Goal: Task Accomplishment & Management: Use online tool/utility

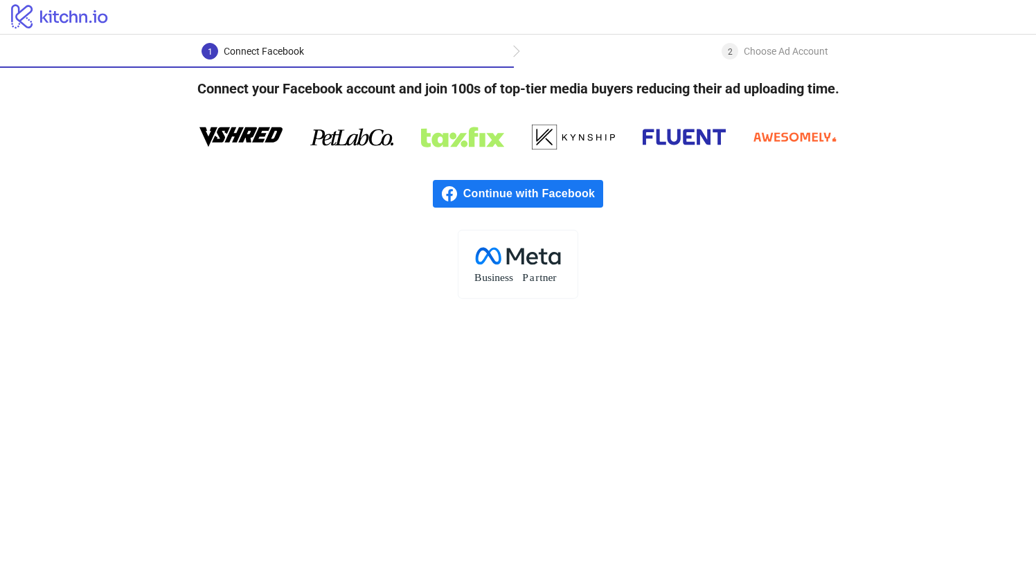
click at [553, 198] on span "Continue with Facebook" at bounding box center [533, 194] width 140 height 28
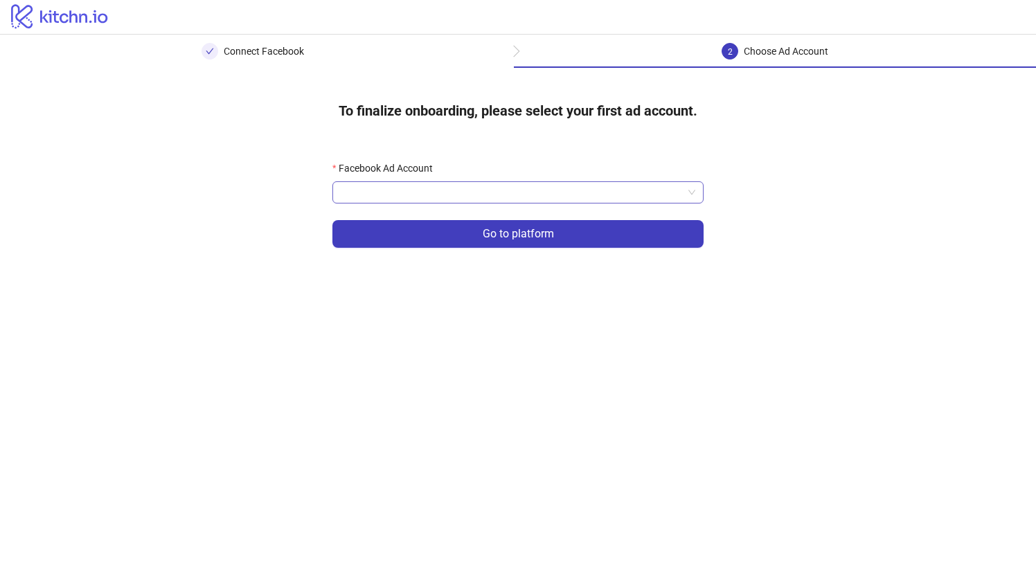
click at [474, 200] on input "Facebook Ad Account" at bounding box center [512, 192] width 342 height 21
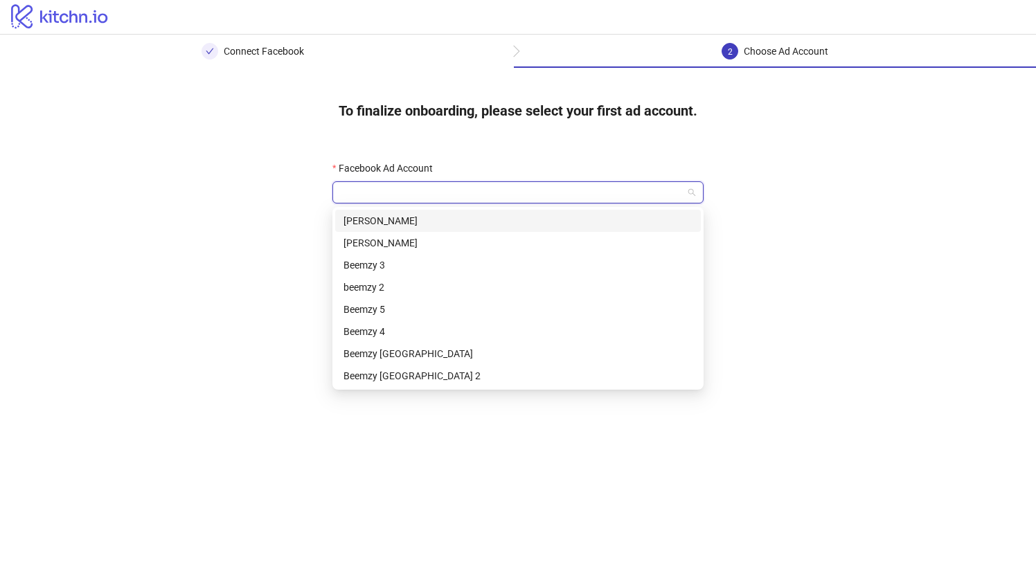
click at [451, 226] on div "[PERSON_NAME]" at bounding box center [518, 220] width 349 height 15
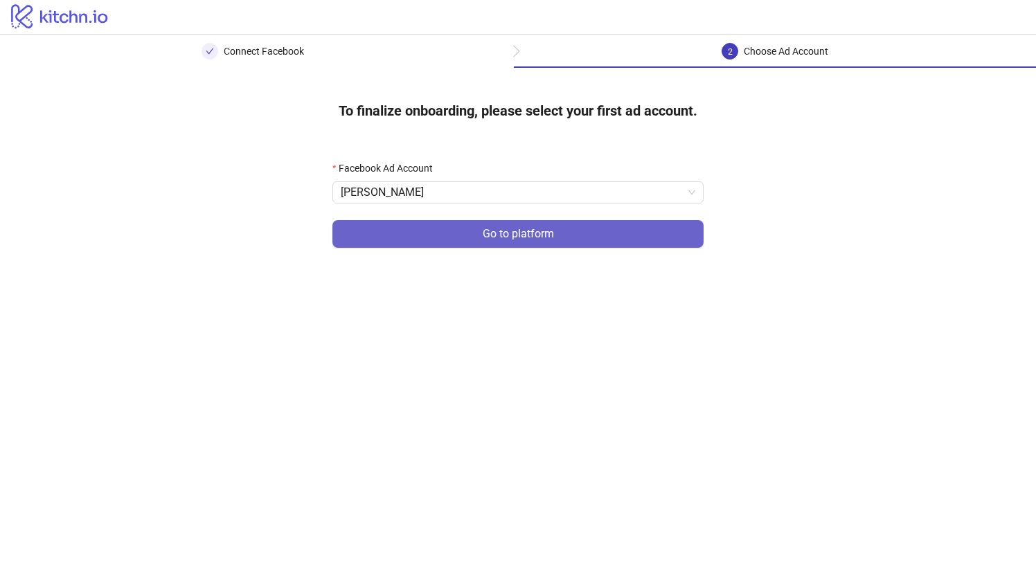
click at [459, 238] on button "Go to platform" at bounding box center [517, 234] width 371 height 28
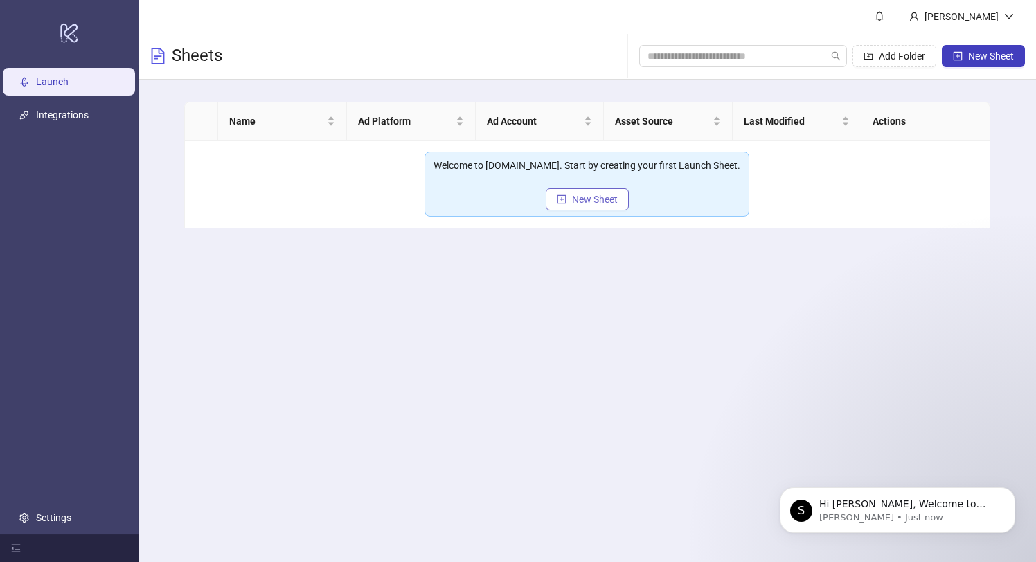
click at [596, 208] on button "New Sheet" at bounding box center [587, 199] width 83 height 22
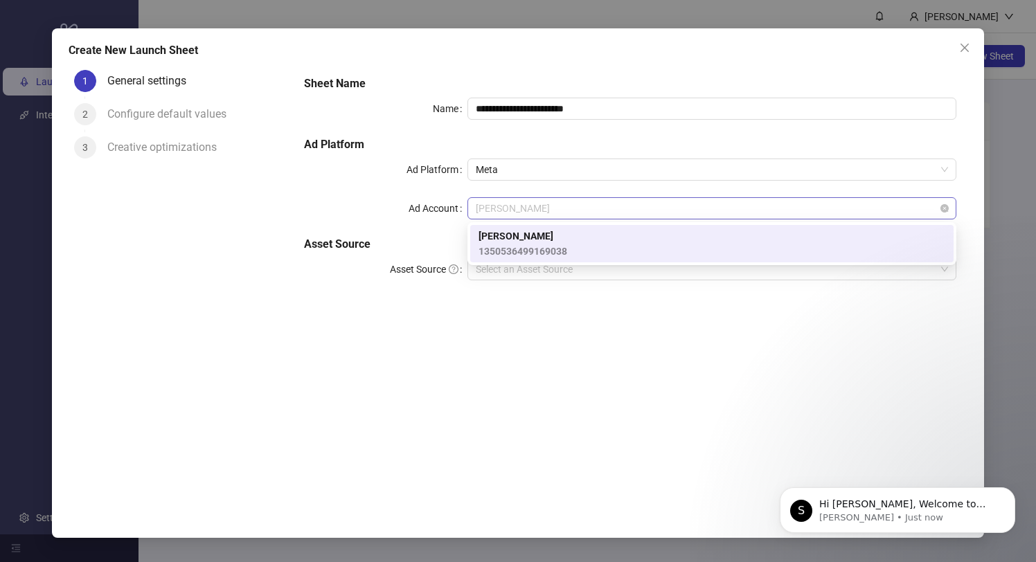
click at [549, 211] on span "[PERSON_NAME]" at bounding box center [712, 208] width 472 height 21
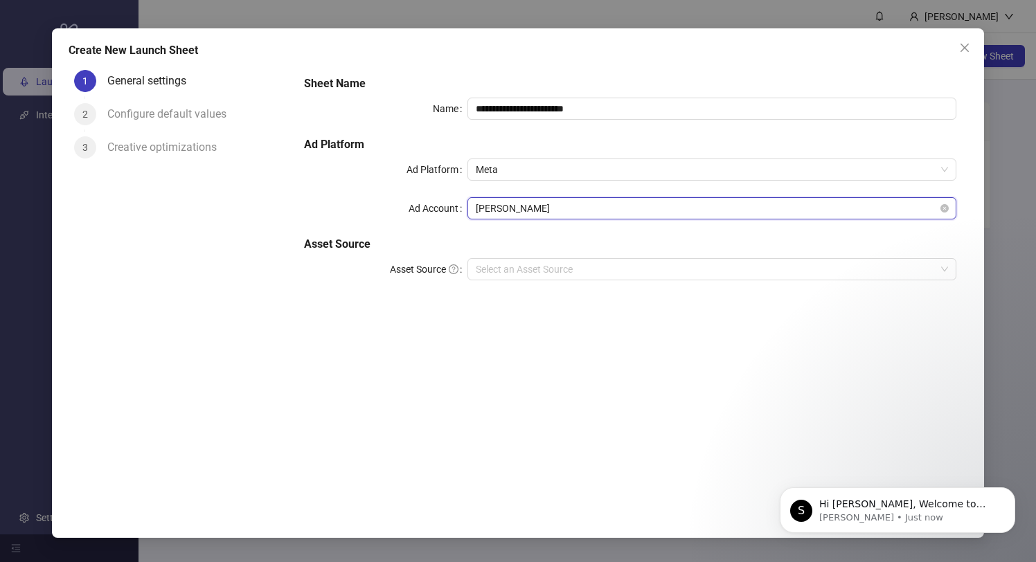
click at [535, 198] on span "[PERSON_NAME]" at bounding box center [712, 208] width 472 height 21
click at [537, 267] on input "Asset Source" at bounding box center [706, 269] width 460 height 21
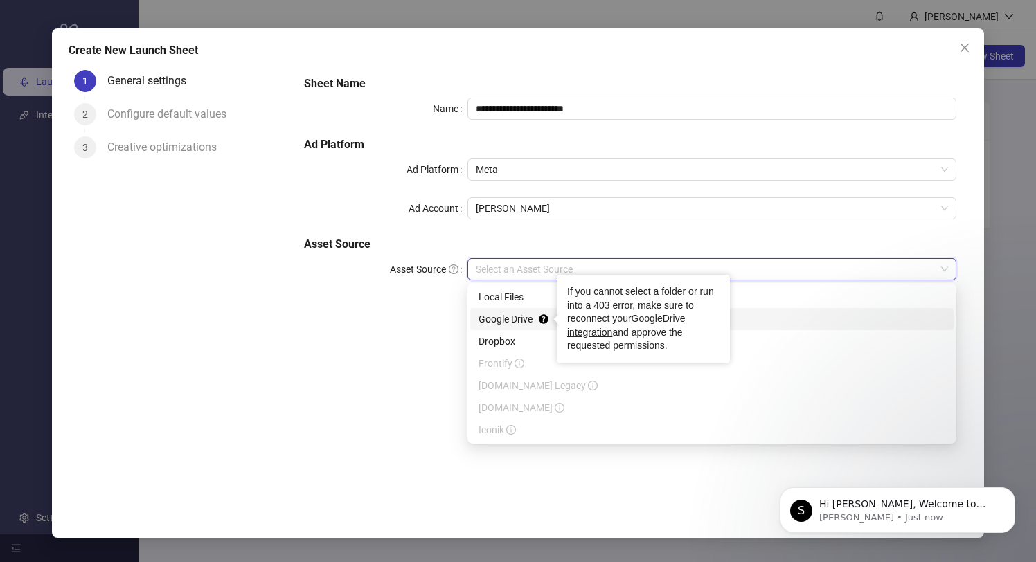
click at [549, 315] on div "Tooltip anchor" at bounding box center [543, 319] width 12 height 12
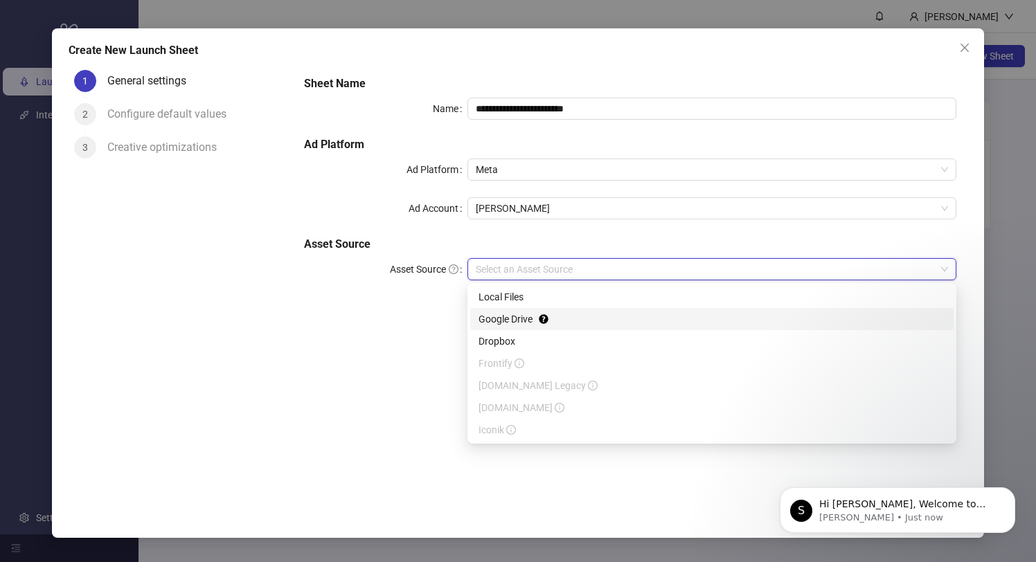
click at [525, 319] on div "Google Drive" at bounding box center [712, 319] width 467 height 15
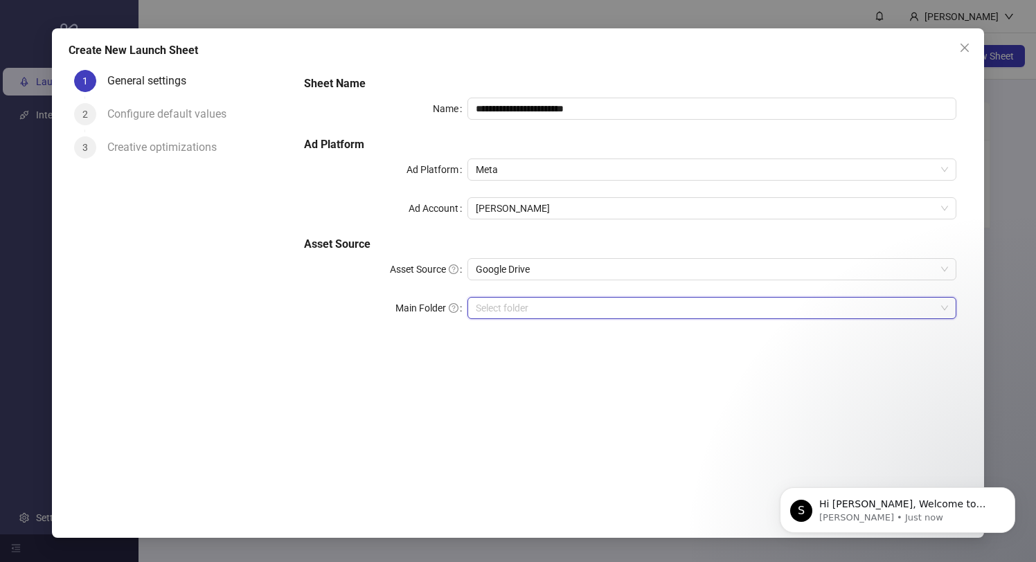
click at [513, 308] on input "Main Folder" at bounding box center [706, 308] width 460 height 21
click at [528, 310] on input "Main Folder" at bounding box center [706, 308] width 460 height 21
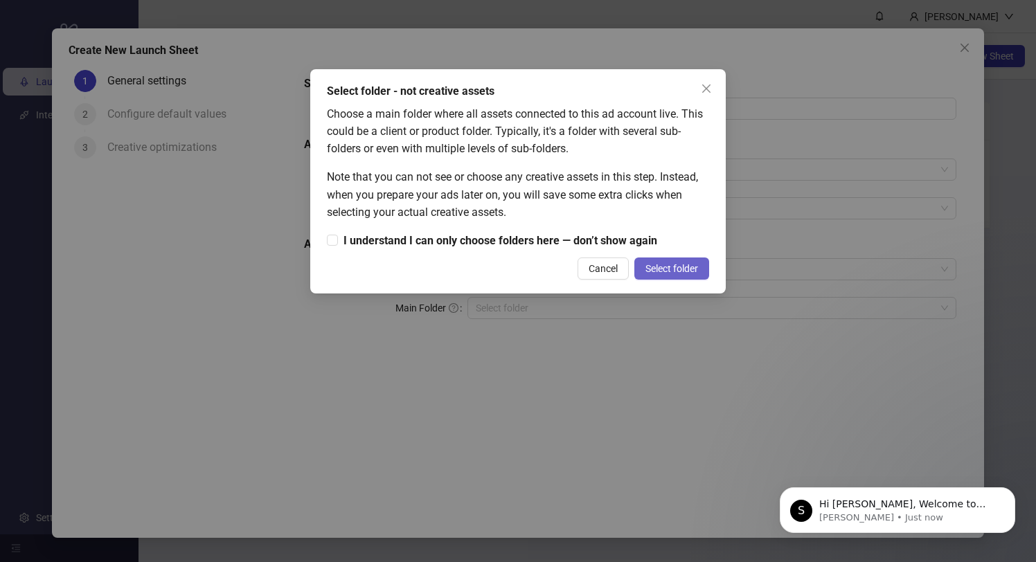
click at [664, 267] on span "Select folder" at bounding box center [672, 268] width 53 height 11
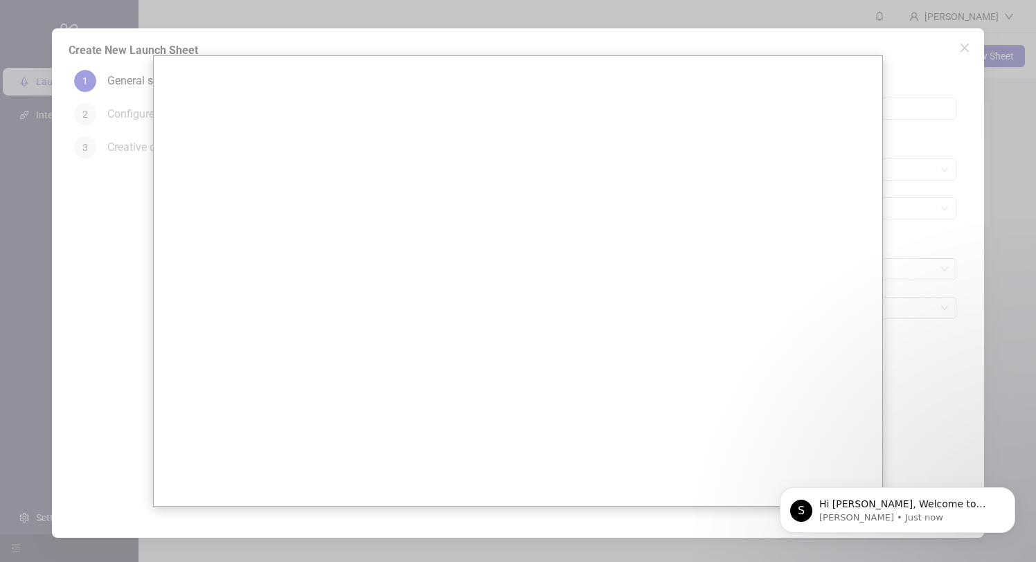
click at [125, 260] on div at bounding box center [518, 281] width 1036 height 562
click at [887, 302] on div at bounding box center [518, 281] width 1036 height 562
click at [925, 285] on div at bounding box center [518, 281] width 1036 height 562
click at [127, 177] on div at bounding box center [518, 281] width 1036 height 562
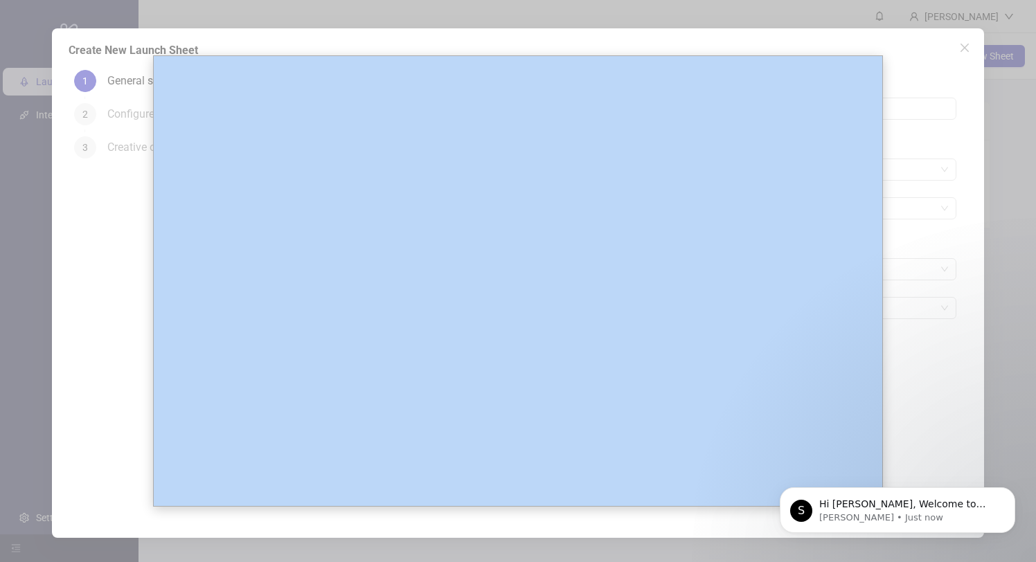
click at [127, 177] on div at bounding box center [518, 281] width 1036 height 562
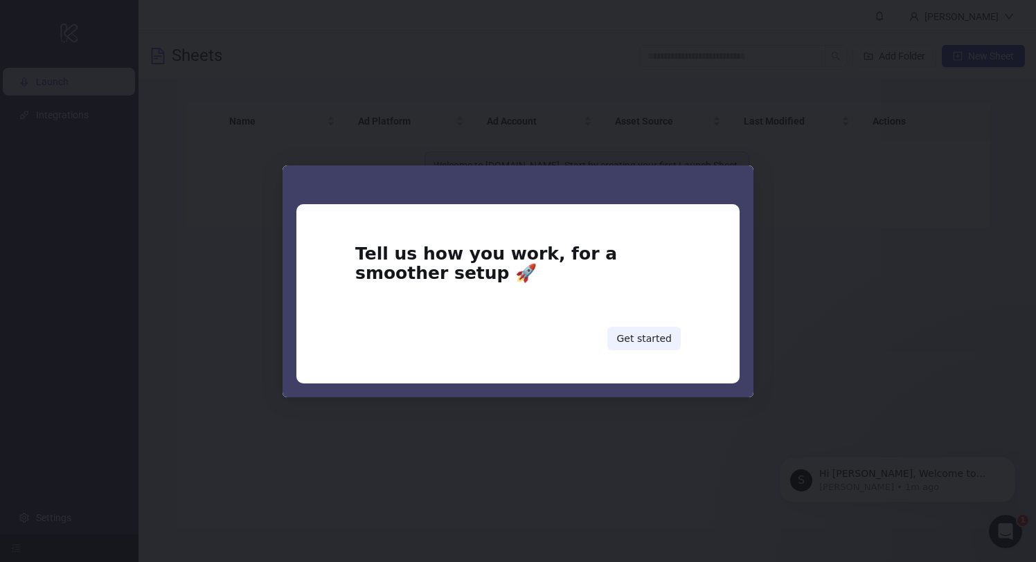
click at [804, 269] on div "Intercom messenger" at bounding box center [518, 281] width 1036 height 562
click at [624, 334] on button "Get started" at bounding box center [643, 339] width 73 height 24
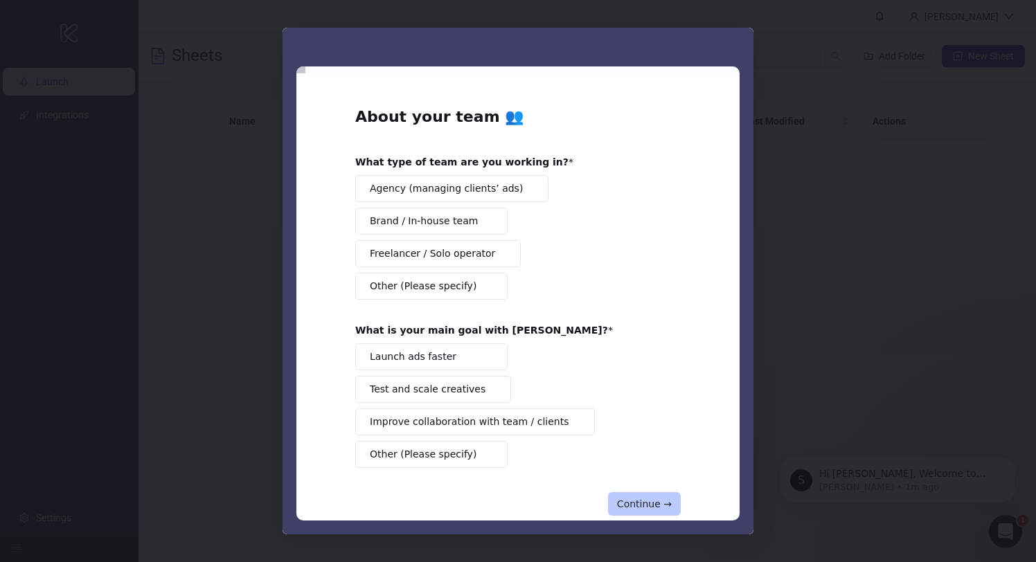
click at [631, 499] on button "Continue →" at bounding box center [644, 504] width 73 height 24
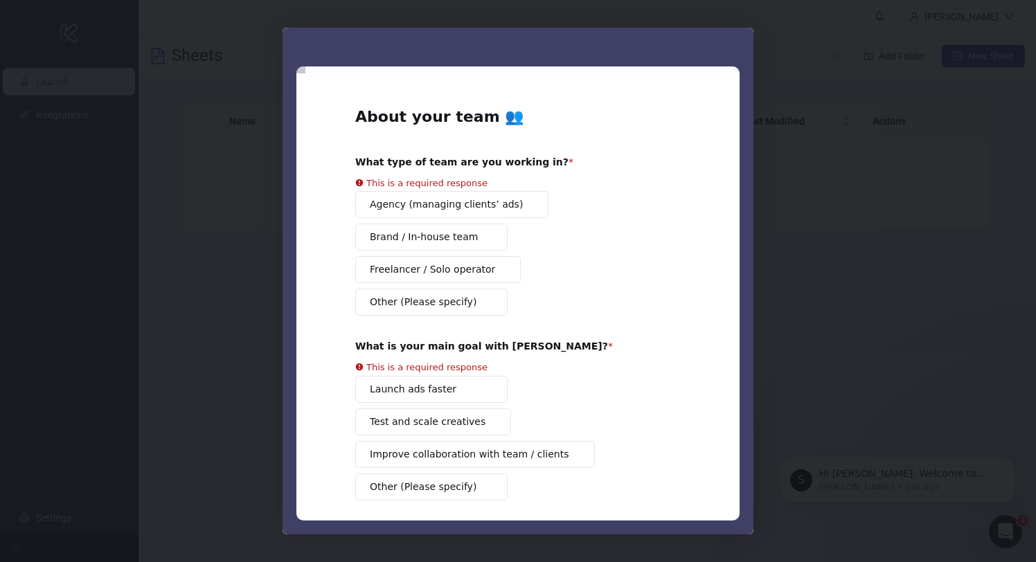
click at [631, 499] on div "Launch ads faster Test and scale creatives Improve collaboration with team / cl…" at bounding box center [518, 438] width 326 height 125
click at [427, 234] on button "Brand / In-house team" at bounding box center [431, 237] width 152 height 27
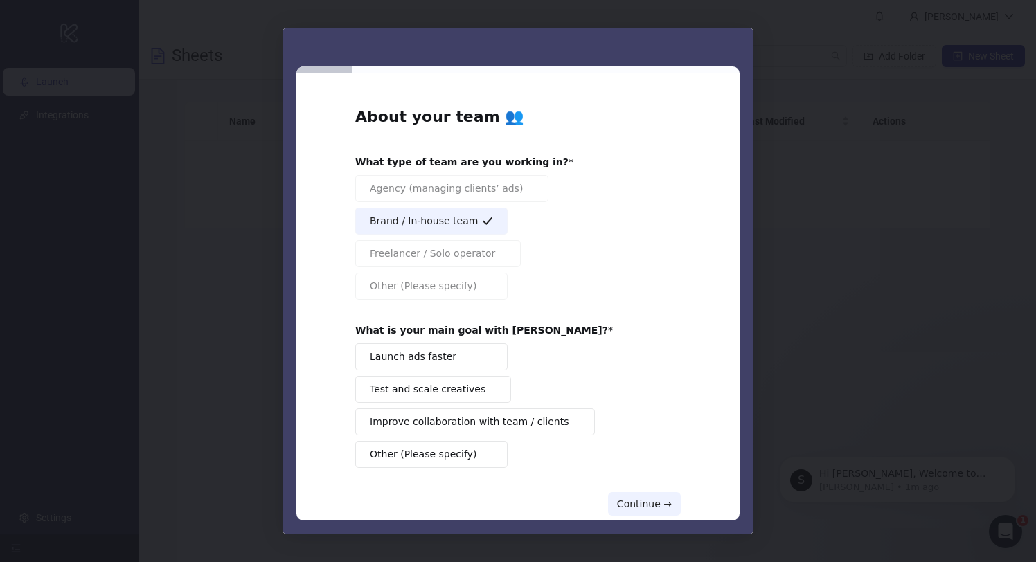
click at [461, 378] on div "Launch ads faster Test and scale creatives Improve collaboration with team / cl…" at bounding box center [518, 406] width 326 height 125
click at [459, 353] on button "Launch ads faster" at bounding box center [431, 357] width 152 height 27
click at [643, 503] on button "Continue →" at bounding box center [644, 504] width 73 height 24
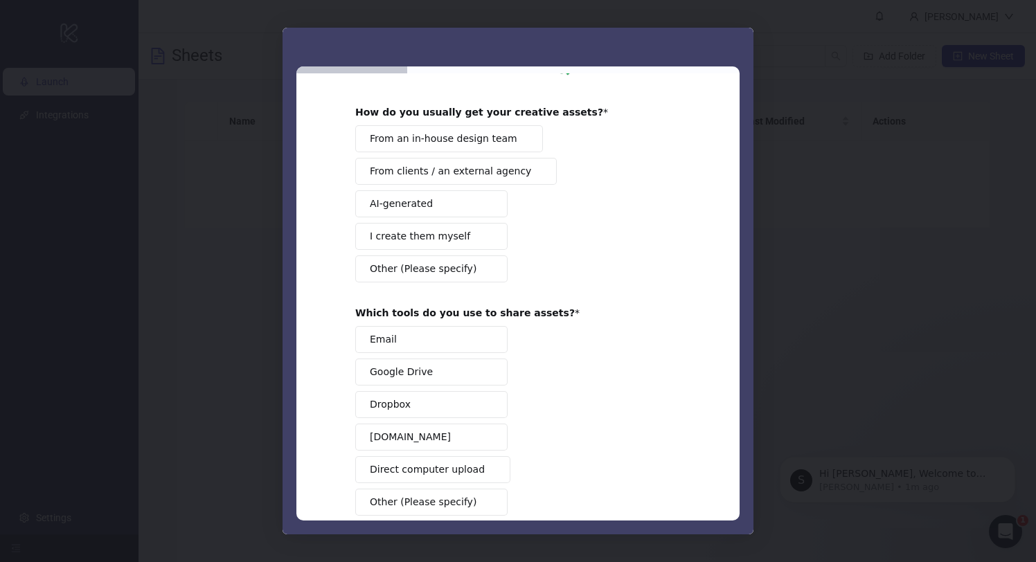
scroll to position [59, 0]
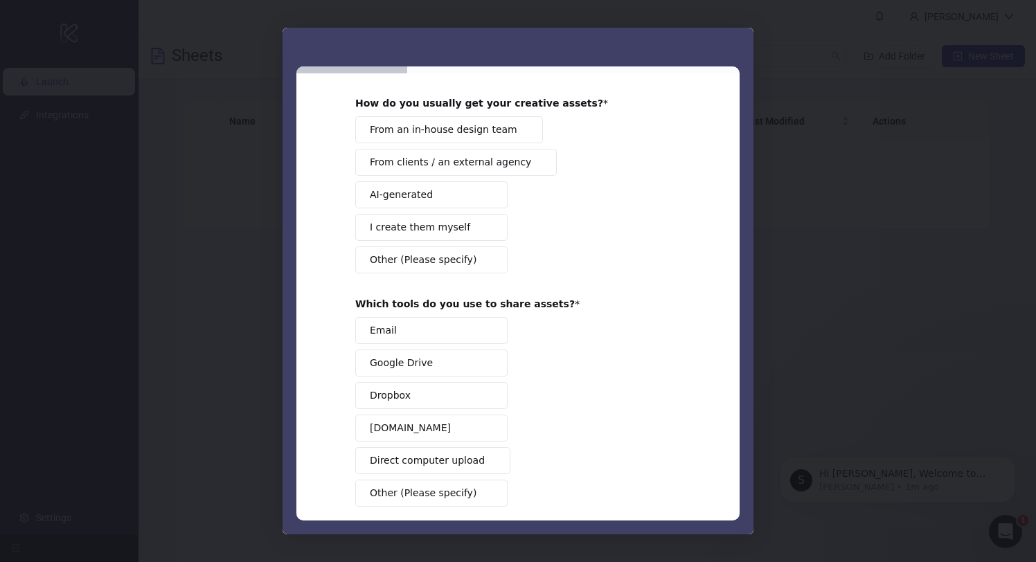
click at [443, 230] on span "I create them myself" at bounding box center [420, 227] width 100 height 15
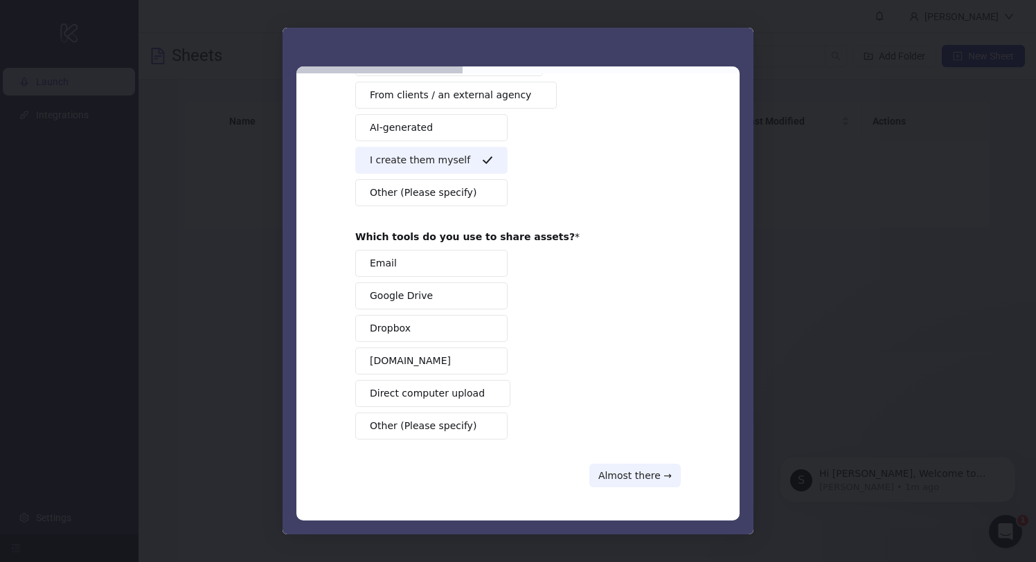
click at [452, 305] on button "Google Drive" at bounding box center [431, 296] width 152 height 27
click at [444, 303] on button "Google Drive" at bounding box center [431, 296] width 152 height 27
click at [419, 357] on button "[DOMAIN_NAME]" at bounding box center [431, 361] width 152 height 27
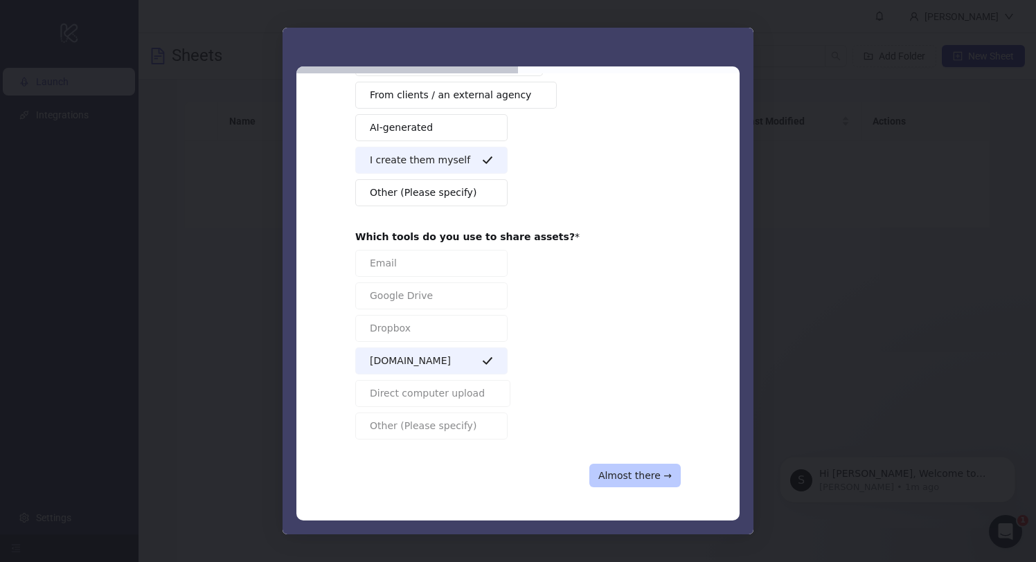
click at [648, 468] on button "Almost there →" at bounding box center [634, 476] width 91 height 24
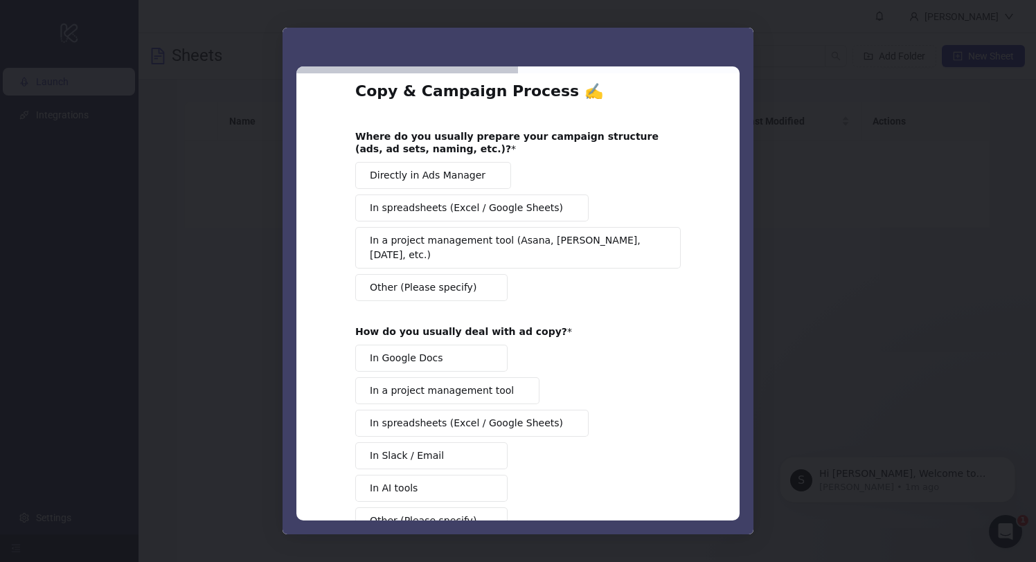
scroll to position [0, 0]
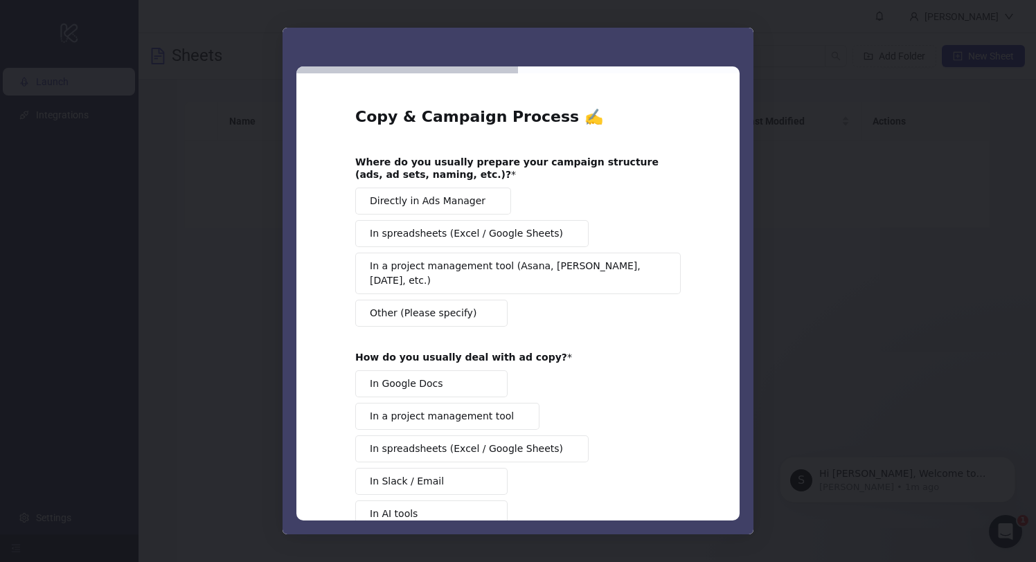
click at [448, 204] on span "Directly in Ads Manager" at bounding box center [428, 201] width 116 height 15
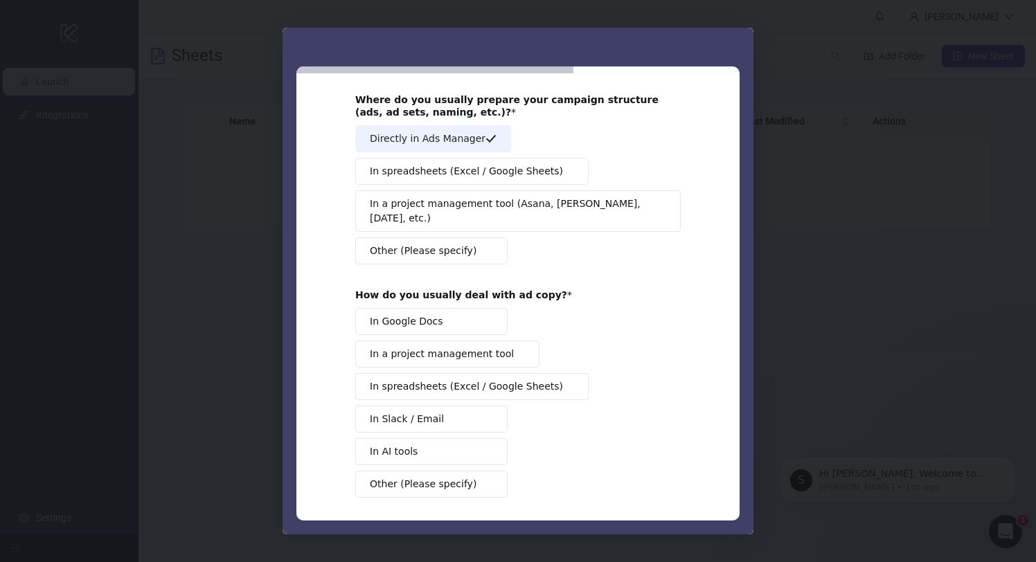
scroll to position [69, 0]
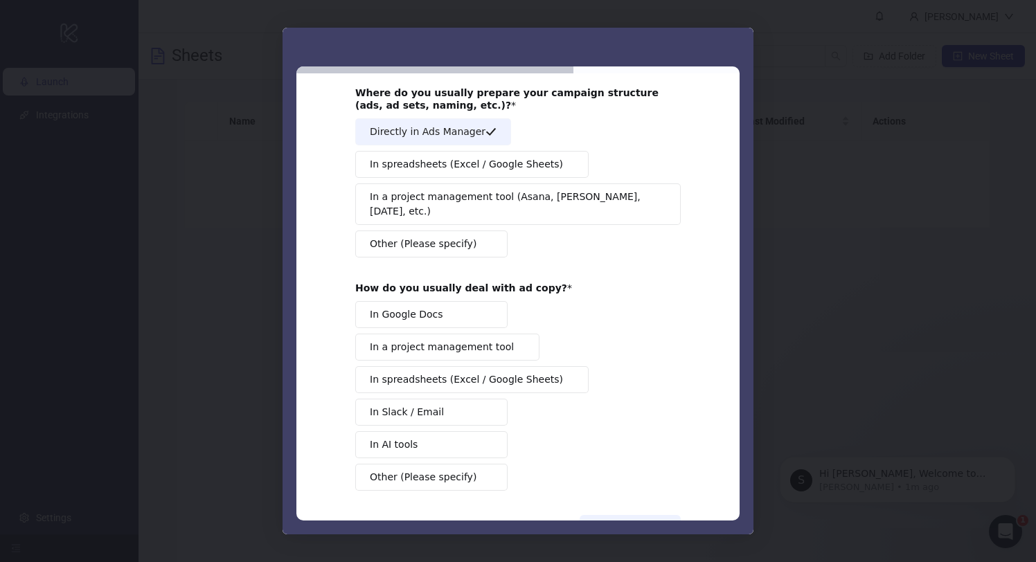
click at [458, 304] on button "In Google Docs" at bounding box center [431, 314] width 152 height 27
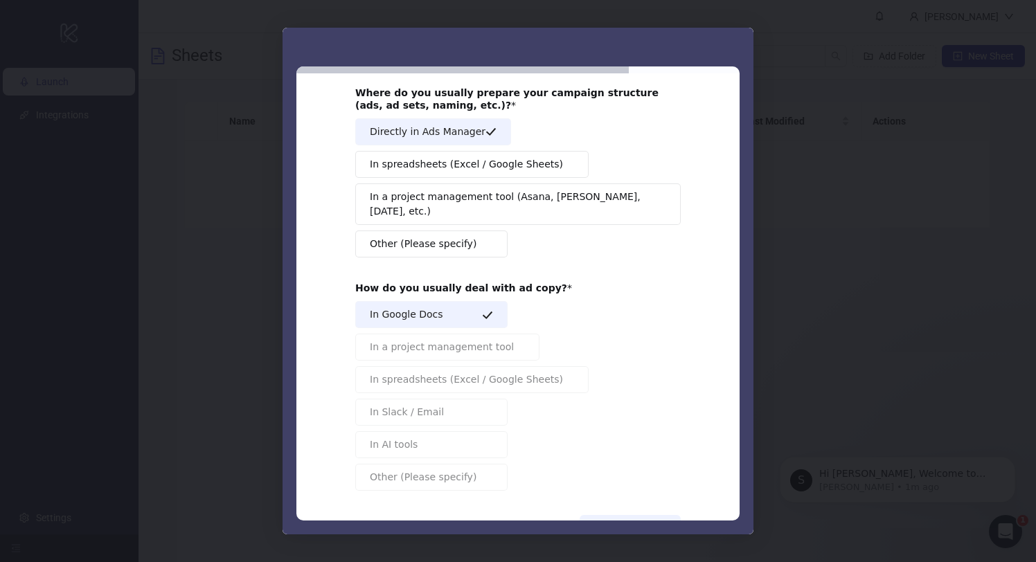
scroll to position [106, 0]
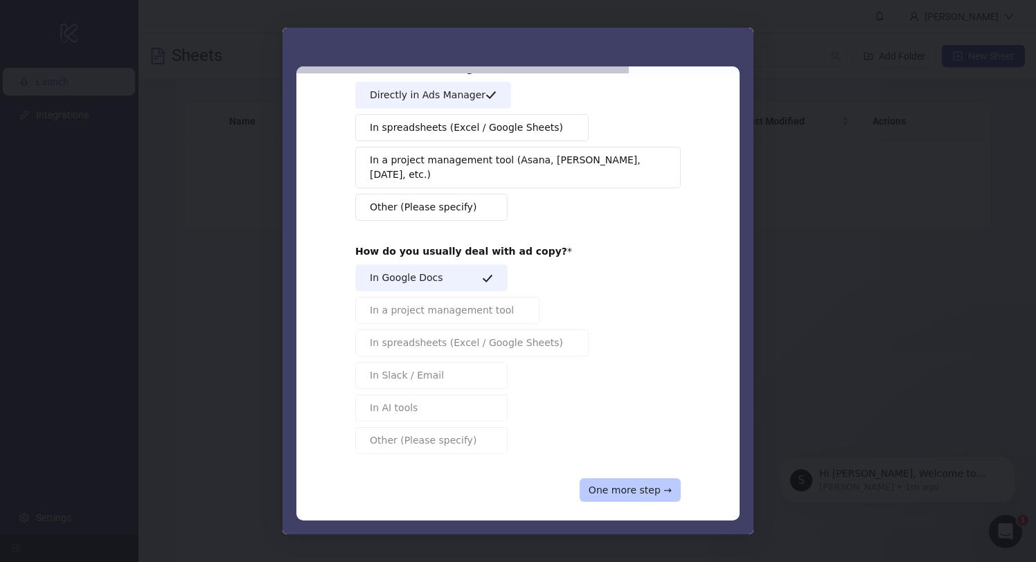
click at [646, 479] on button "One more step →" at bounding box center [630, 491] width 101 height 24
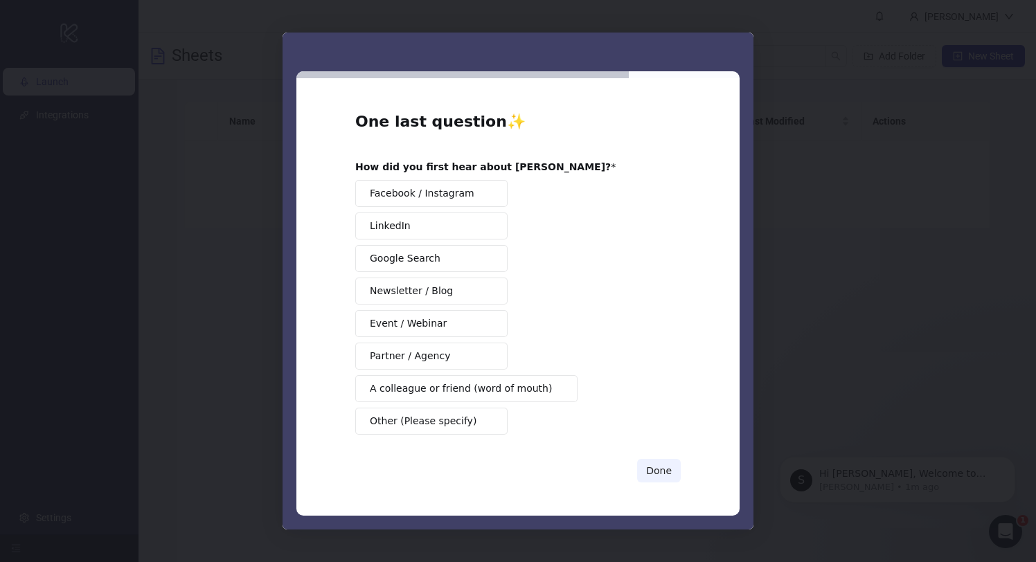
click at [438, 420] on span "Other (Please specify)" at bounding box center [423, 421] width 107 height 15
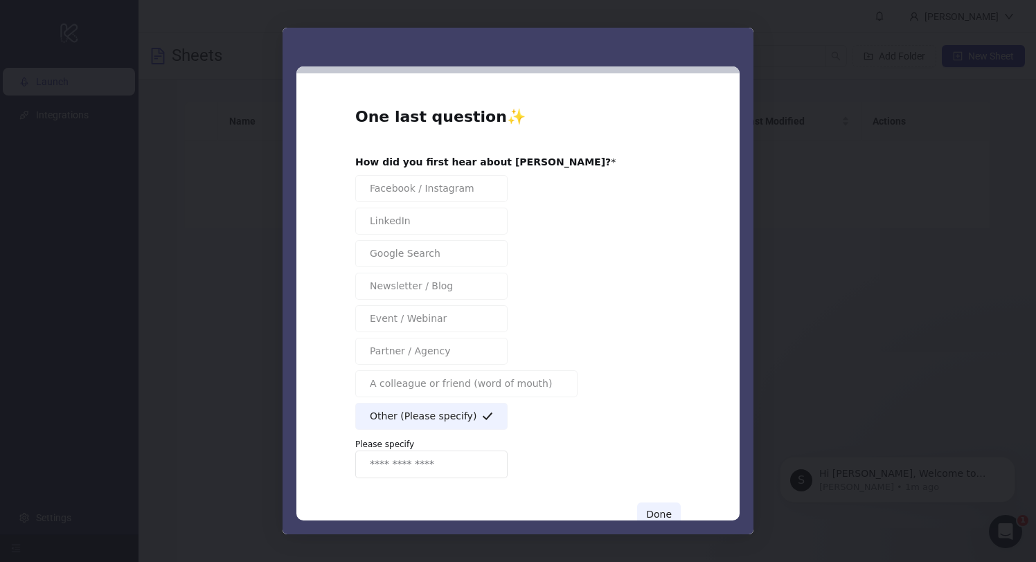
click at [439, 418] on span "Other (Please specify)" at bounding box center [423, 416] width 107 height 15
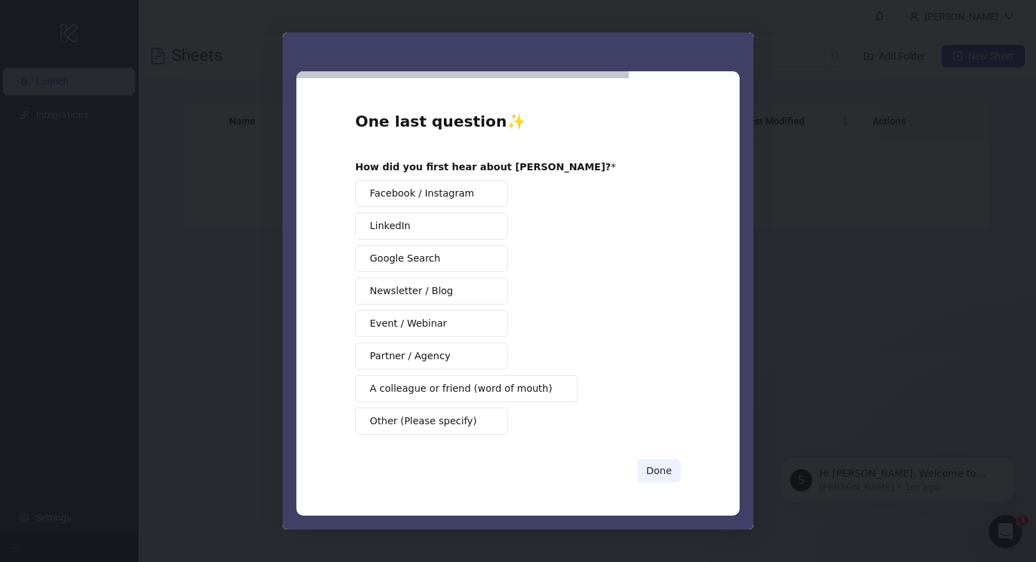
click at [442, 394] on span "A colleague or friend (word of mouth)" at bounding box center [461, 389] width 182 height 15
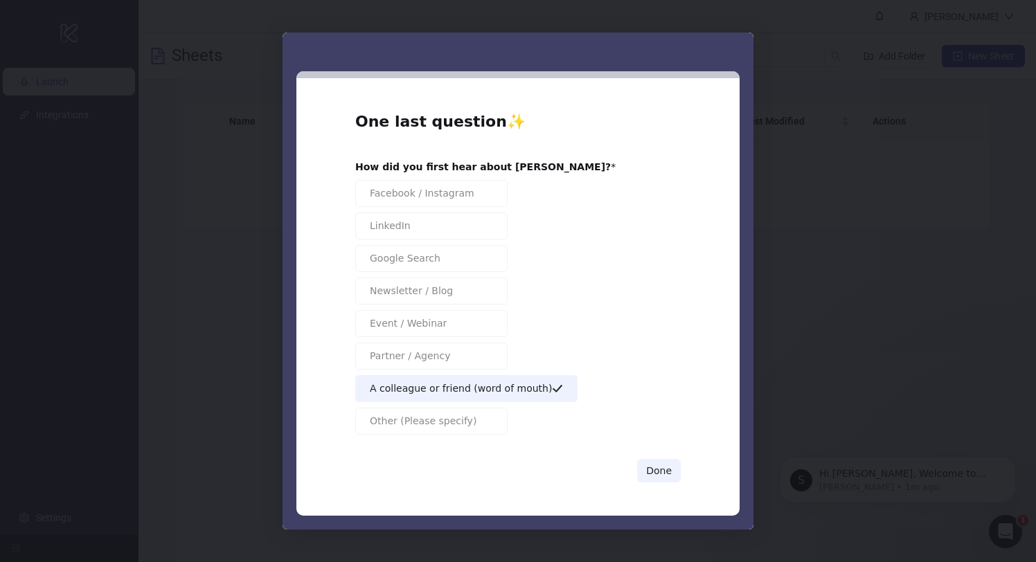
click at [664, 483] on div "One last question ✨ How did you first hear about Kitchn? Facebook / Instagram L…" at bounding box center [517, 297] width 443 height 438
click at [664, 467] on button "Done" at bounding box center [659, 471] width 44 height 24
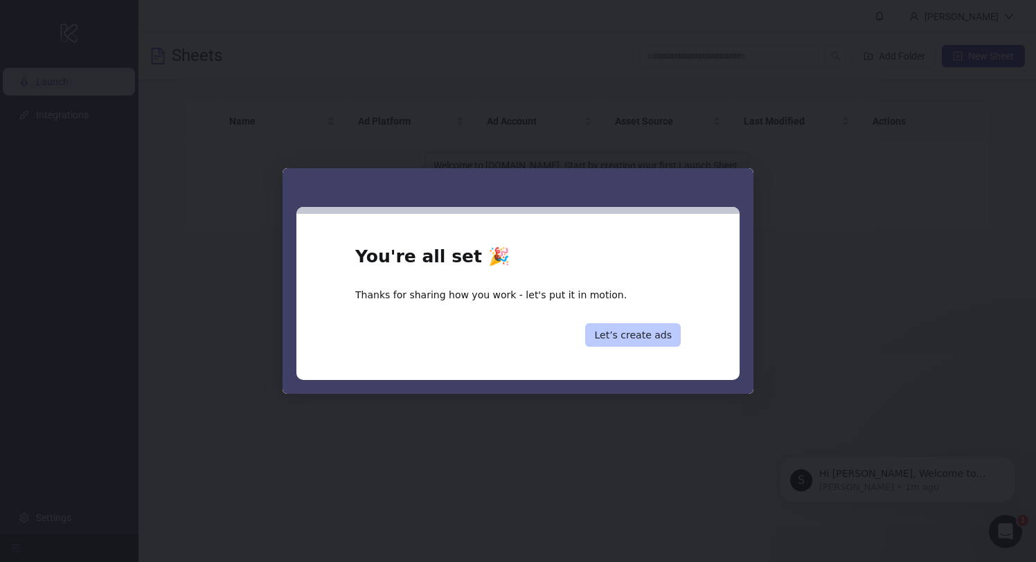
click at [623, 341] on button "Let’s create ads" at bounding box center [633, 335] width 96 height 24
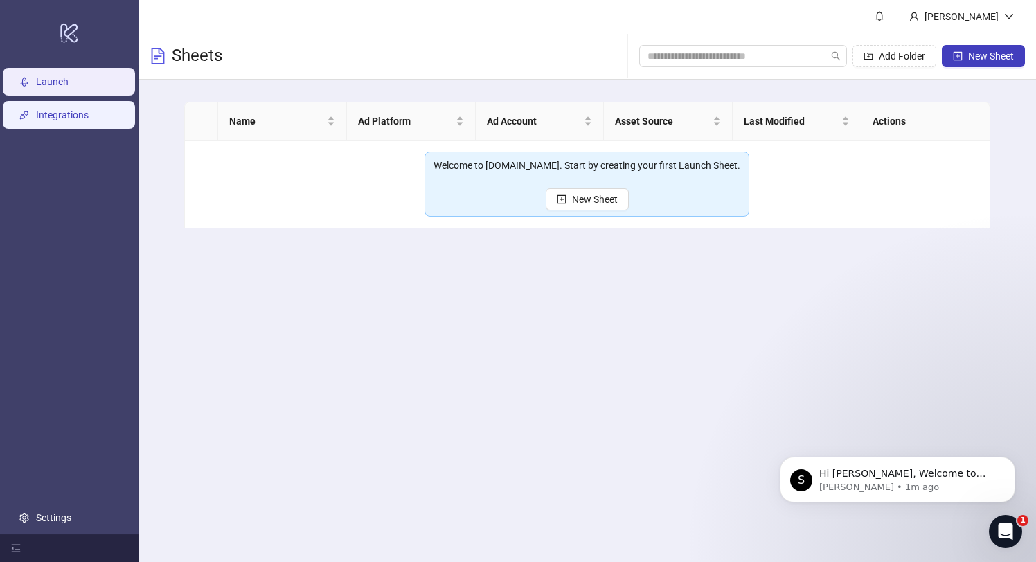
click at [57, 109] on link "Integrations" at bounding box center [62, 114] width 53 height 11
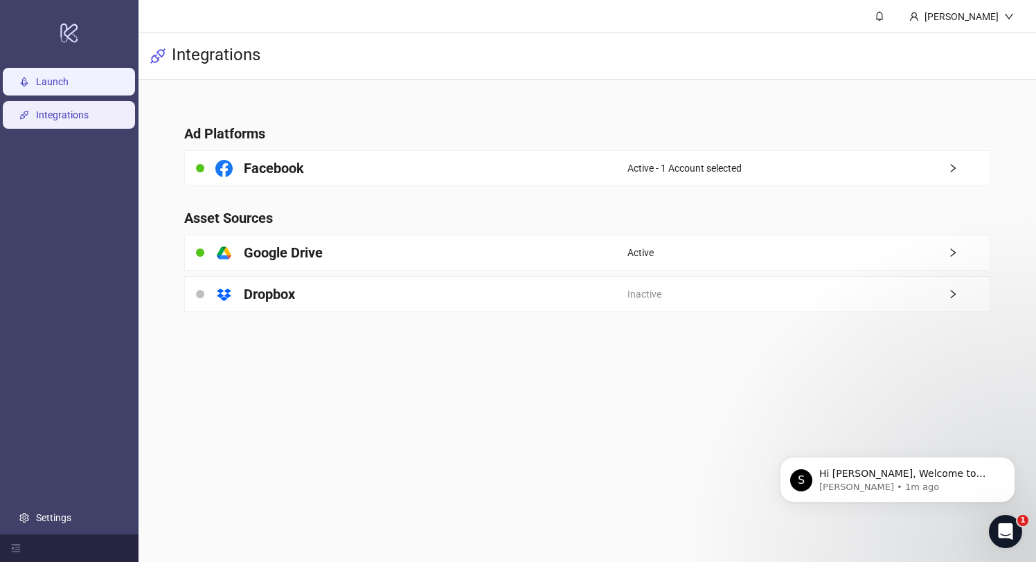
click at [69, 87] on link "Launch" at bounding box center [52, 81] width 33 height 11
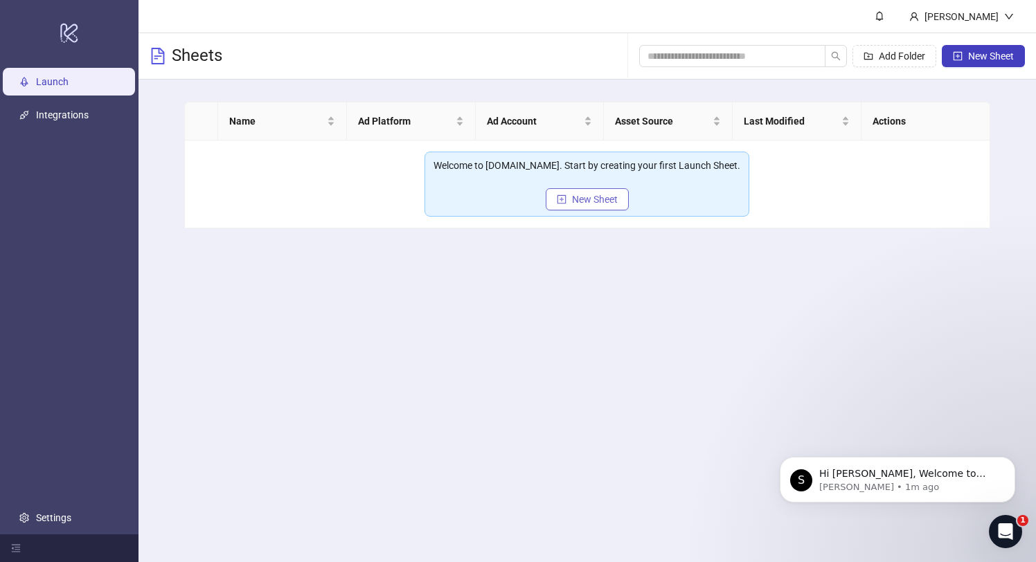
click at [578, 192] on button "New Sheet" at bounding box center [587, 199] width 83 height 22
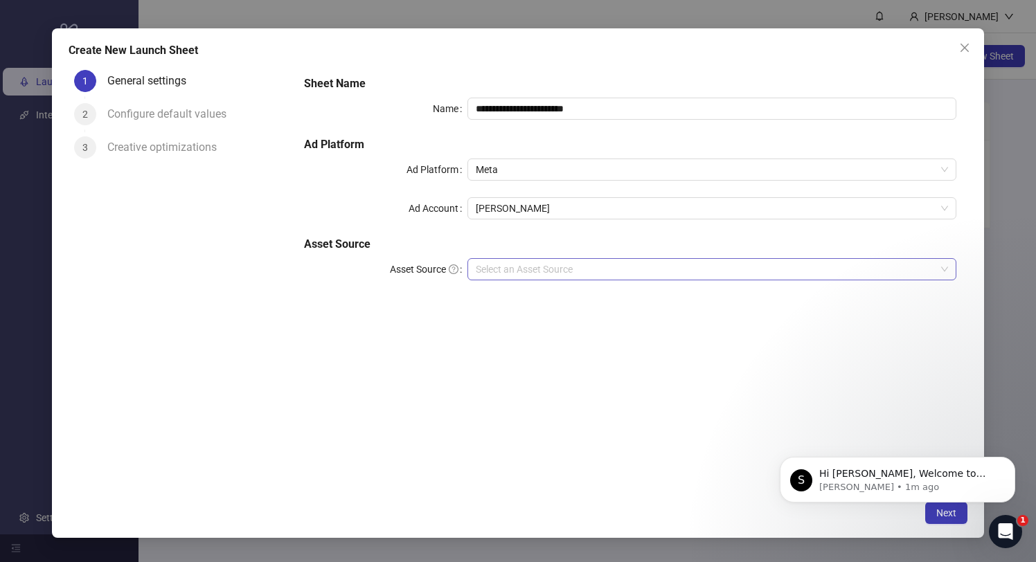
click at [540, 263] on input "Asset Source" at bounding box center [706, 269] width 460 height 21
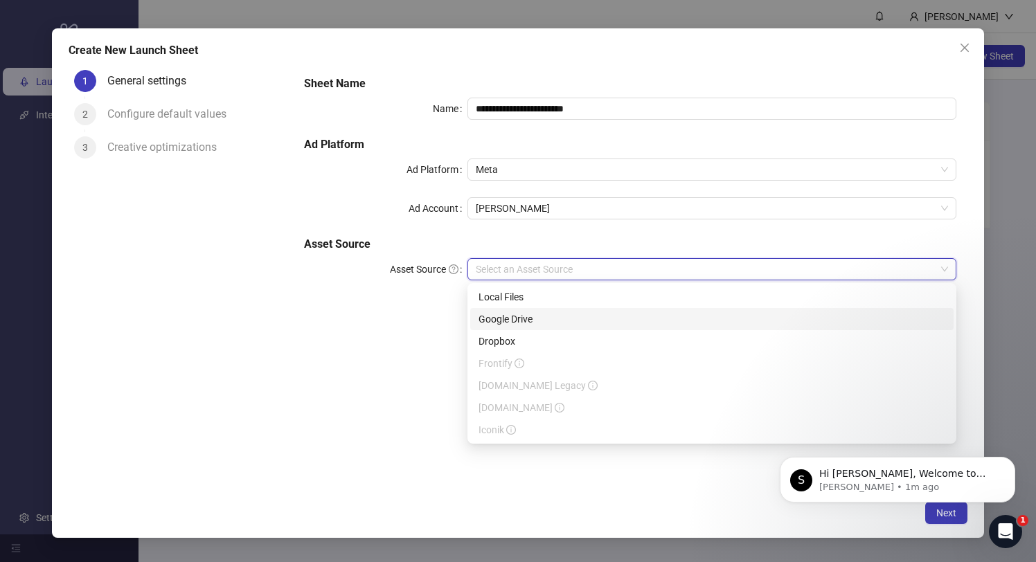
click at [517, 317] on div "Google Drive" at bounding box center [712, 319] width 467 height 15
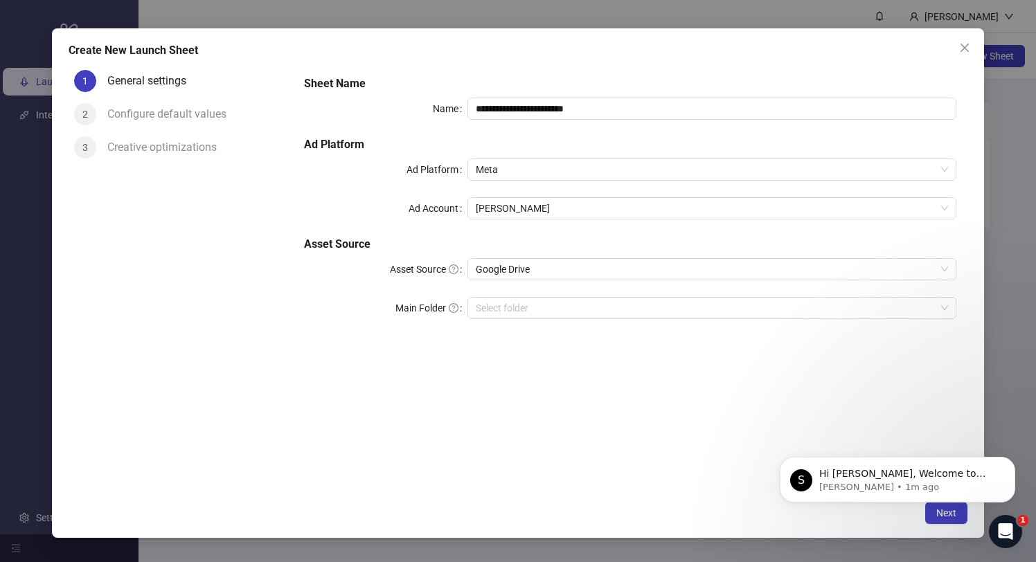
click at [498, 321] on div "**********" at bounding box center [631, 206] width 664 height 272
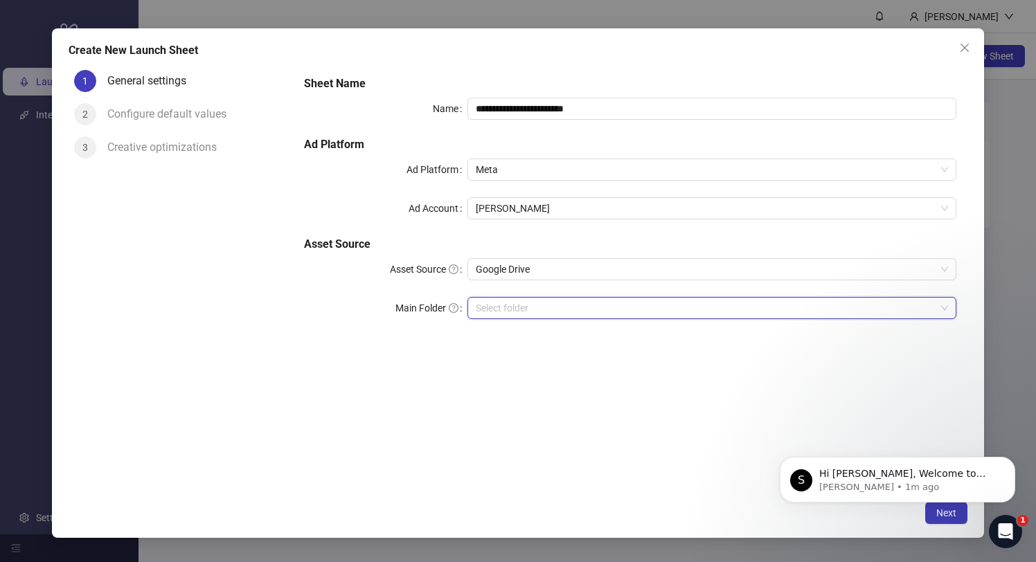
click at [505, 318] on input "Main Folder" at bounding box center [706, 308] width 460 height 21
click at [541, 310] on input "Main Folder" at bounding box center [706, 308] width 460 height 21
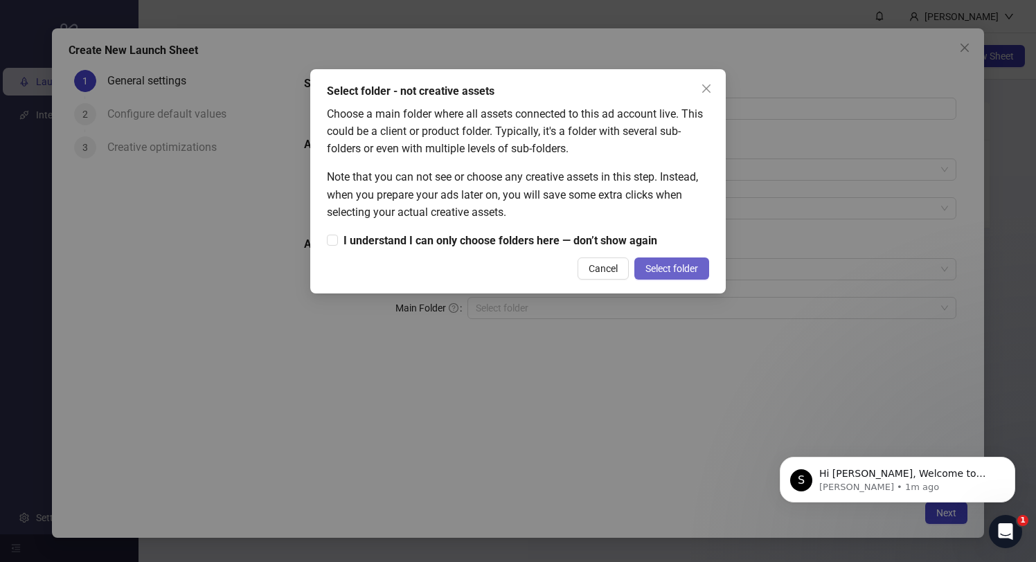
click at [688, 274] on button "Select folder" at bounding box center [671, 269] width 75 height 22
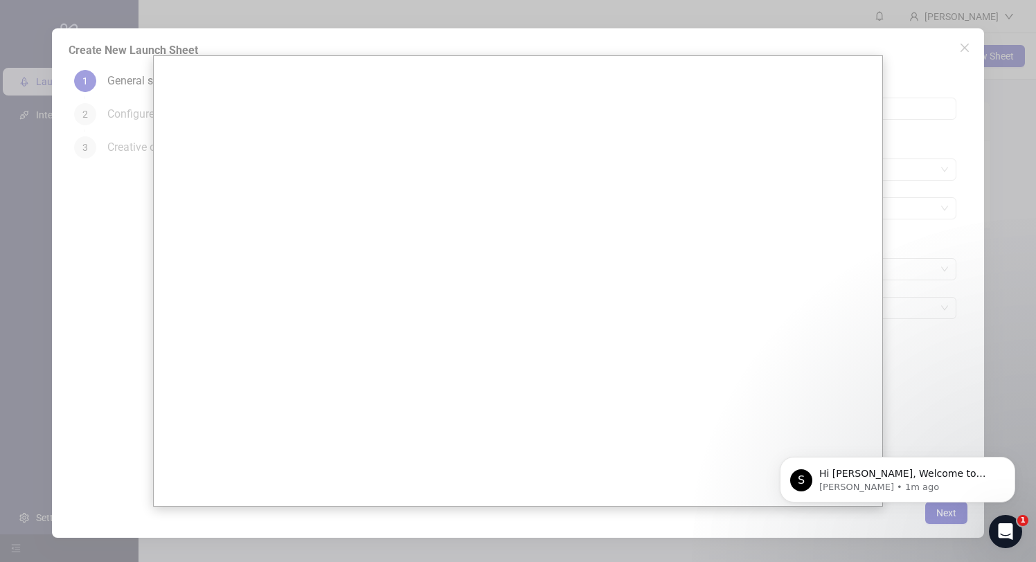
click at [950, 243] on div at bounding box center [518, 281] width 1036 height 562
click at [1002, 529] on icon "Open Intercom Messenger" at bounding box center [1004, 530] width 23 height 23
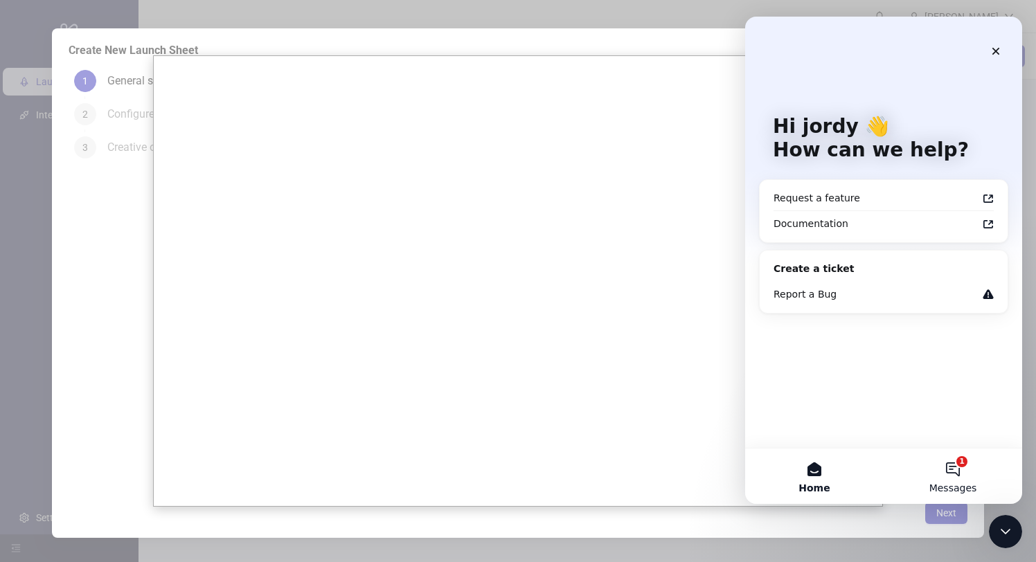
click at [948, 478] on button "1 Messages" at bounding box center [953, 476] width 139 height 55
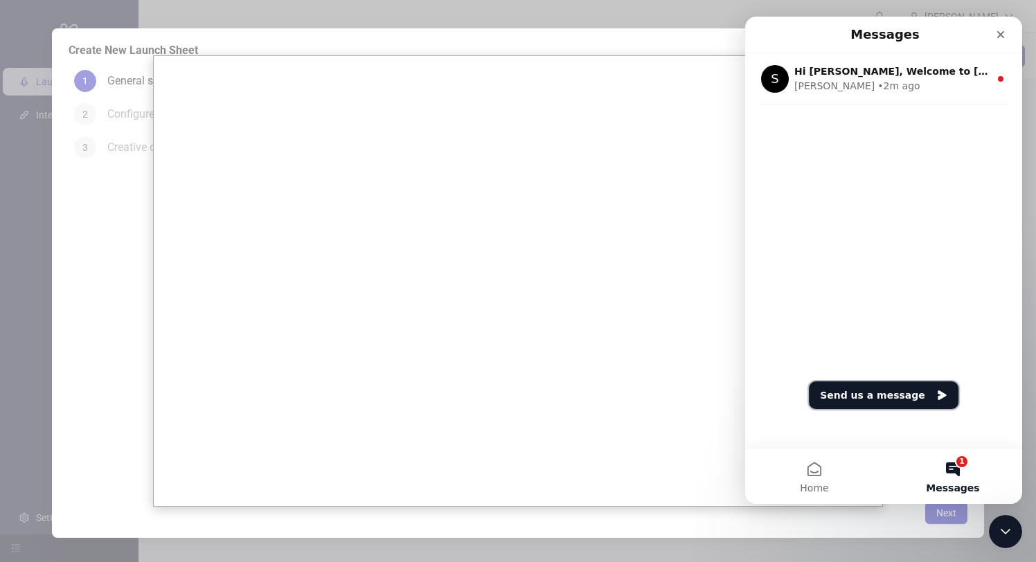
click at [875, 400] on button "Send us a message" at bounding box center [884, 396] width 150 height 28
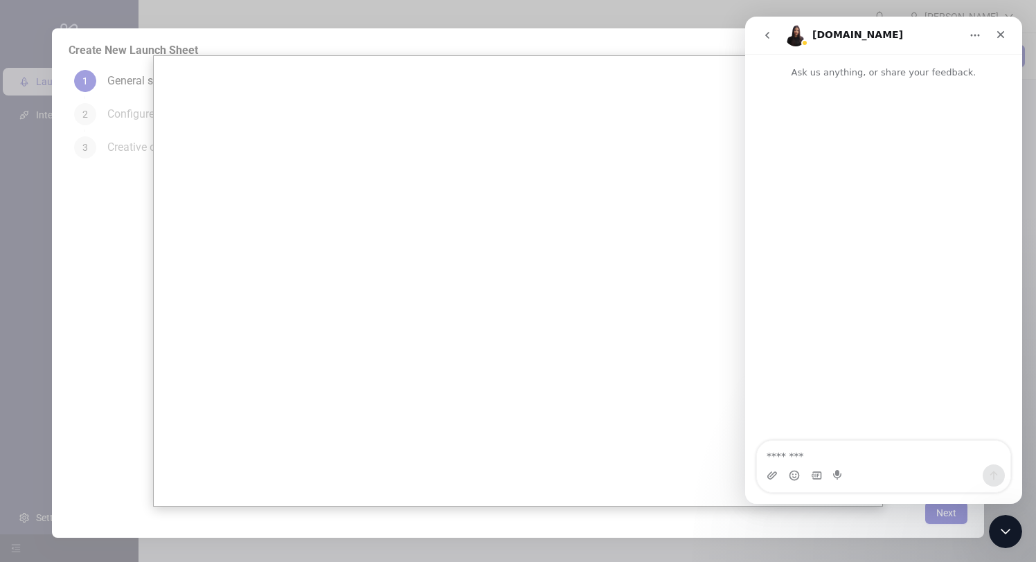
click at [808, 459] on textarea "Message…" at bounding box center [884, 453] width 254 height 24
type textarea "*****"
type textarea "**********"
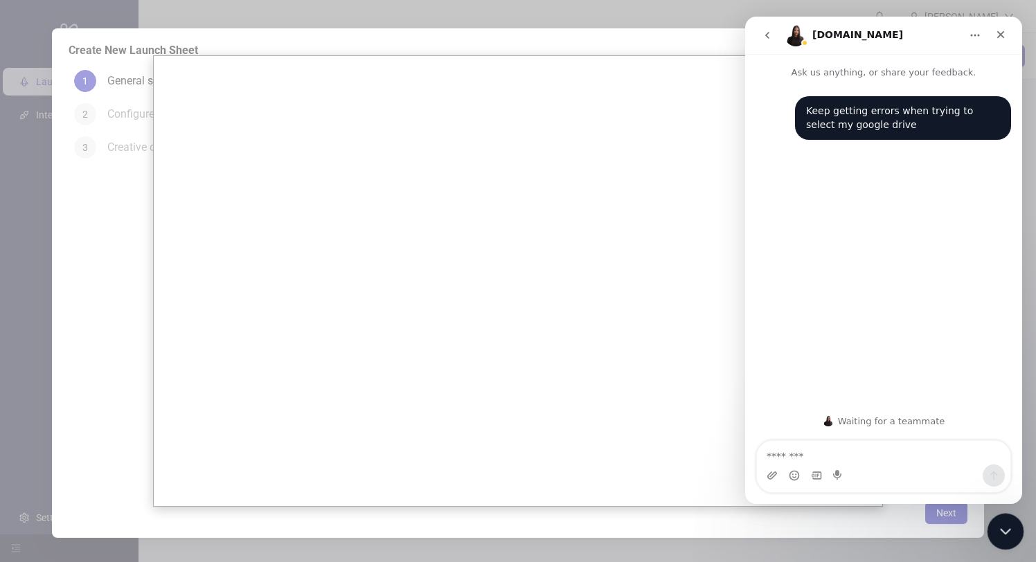
click at [999, 522] on icon "Close Intercom Messenger" at bounding box center [1003, 530] width 17 height 17
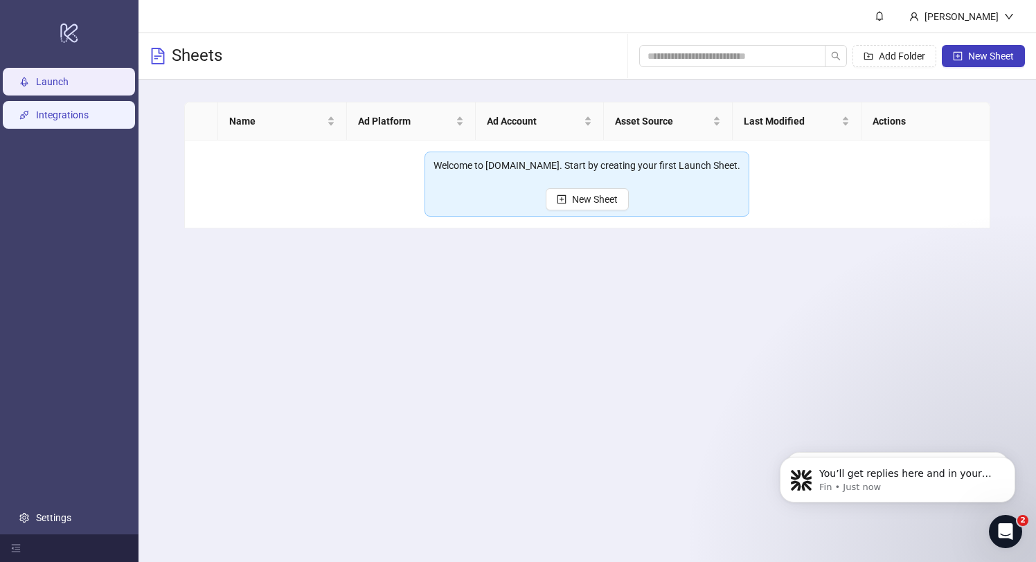
click at [56, 120] on link "Integrations" at bounding box center [62, 114] width 53 height 11
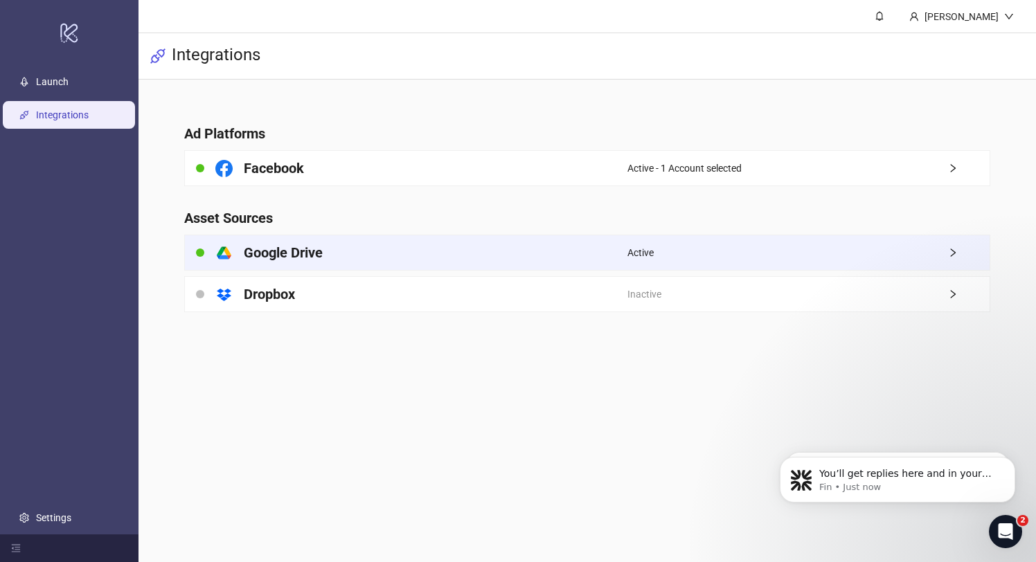
click at [353, 258] on div "platform/google_drive Google Drive" at bounding box center [406, 252] width 443 height 35
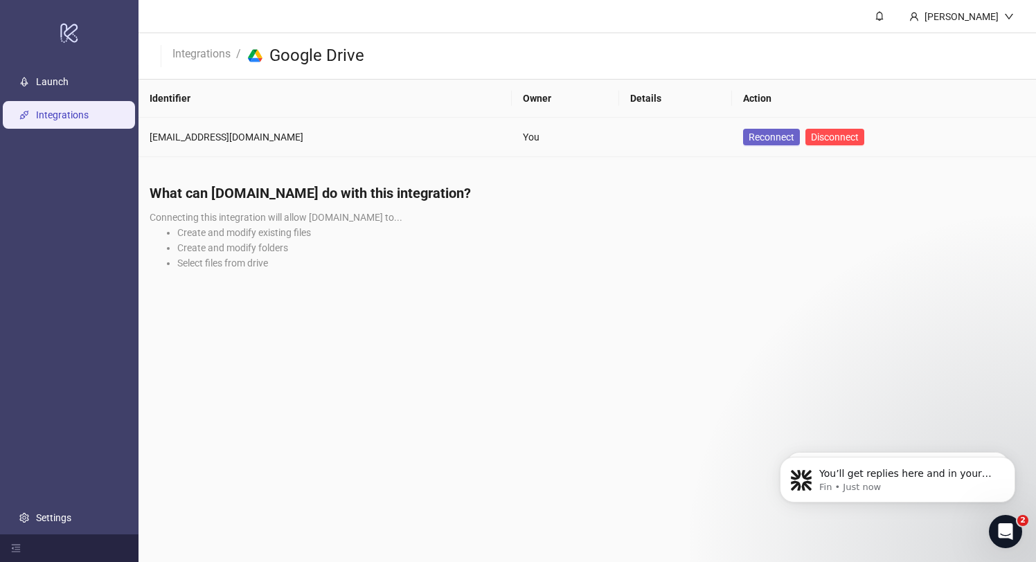
click at [749, 136] on span "Reconnect" at bounding box center [772, 137] width 46 height 11
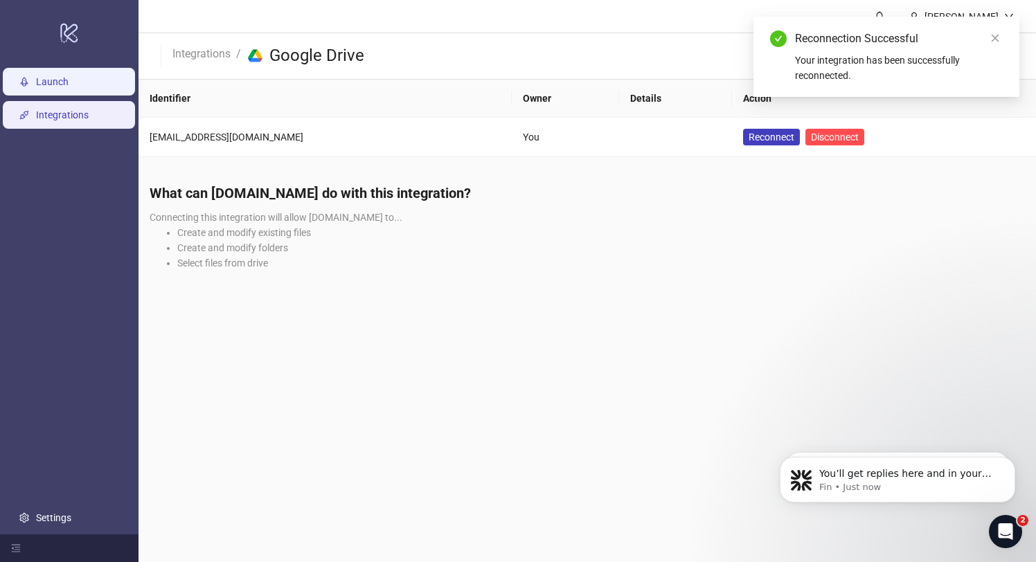
click at [69, 78] on link "Launch" at bounding box center [52, 81] width 33 height 11
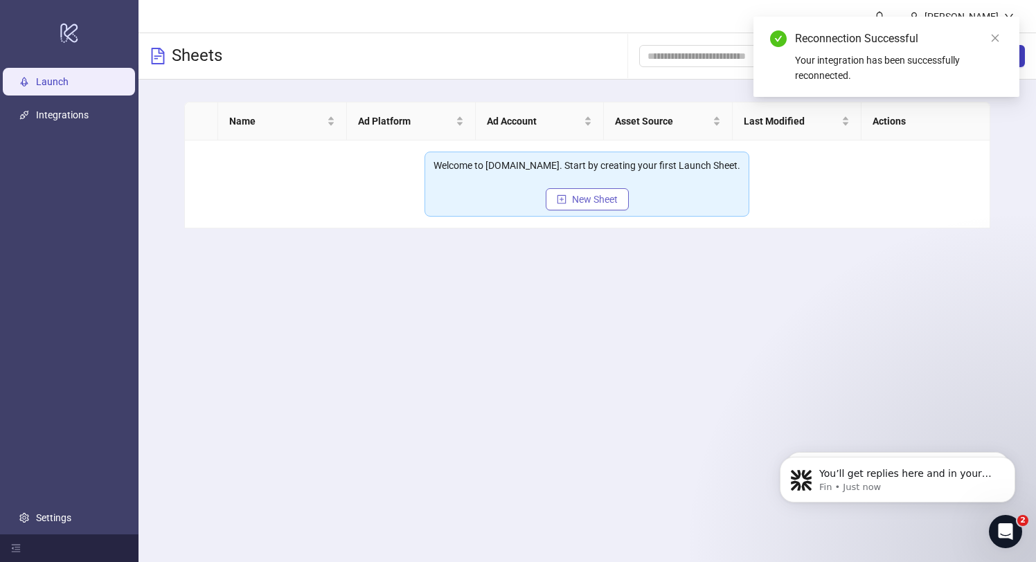
click at [584, 198] on span "New Sheet" at bounding box center [595, 199] width 46 height 11
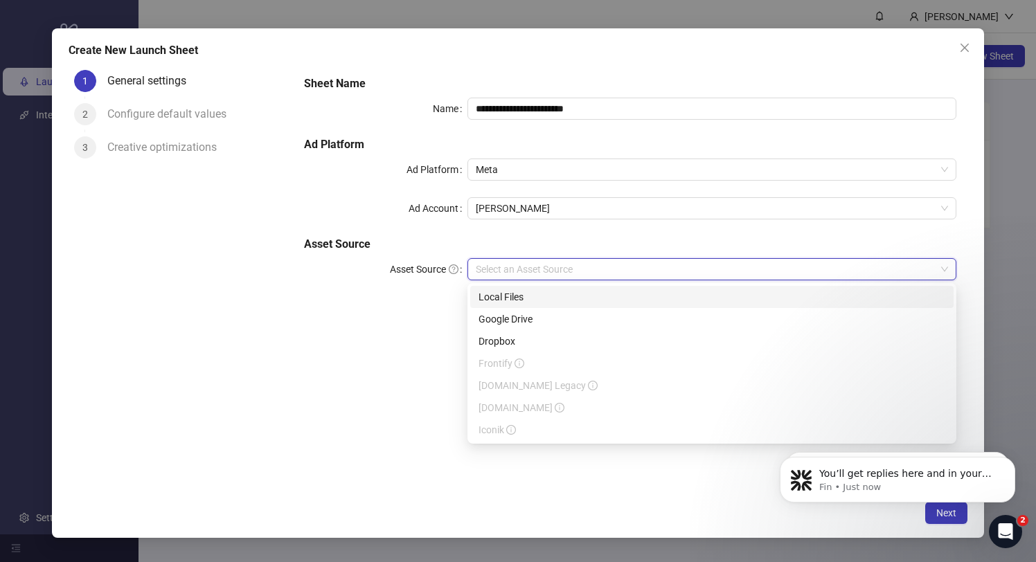
click at [557, 265] on input "Asset Source" at bounding box center [706, 269] width 460 height 21
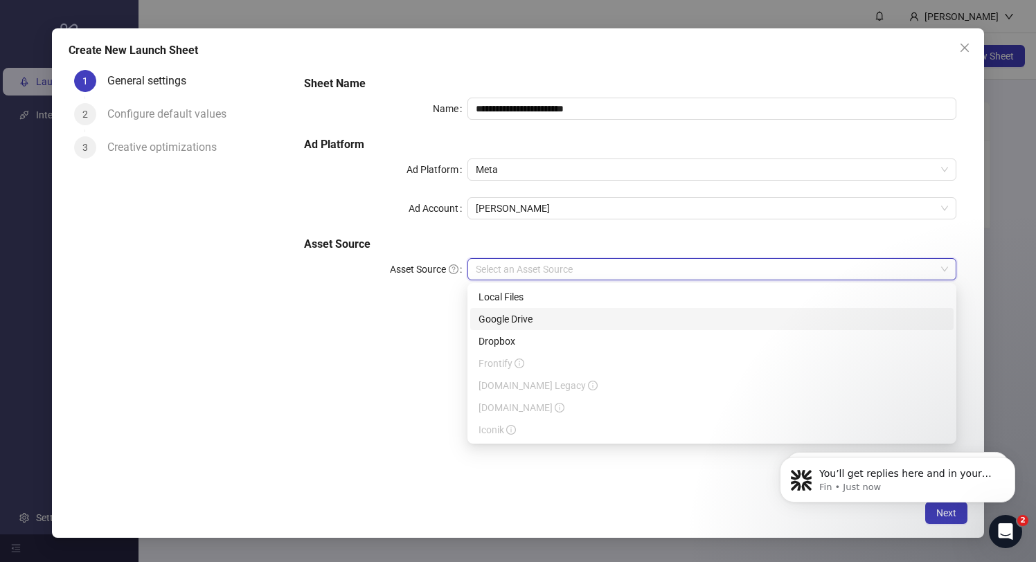
click at [517, 317] on div "Google Drive" at bounding box center [712, 319] width 467 height 15
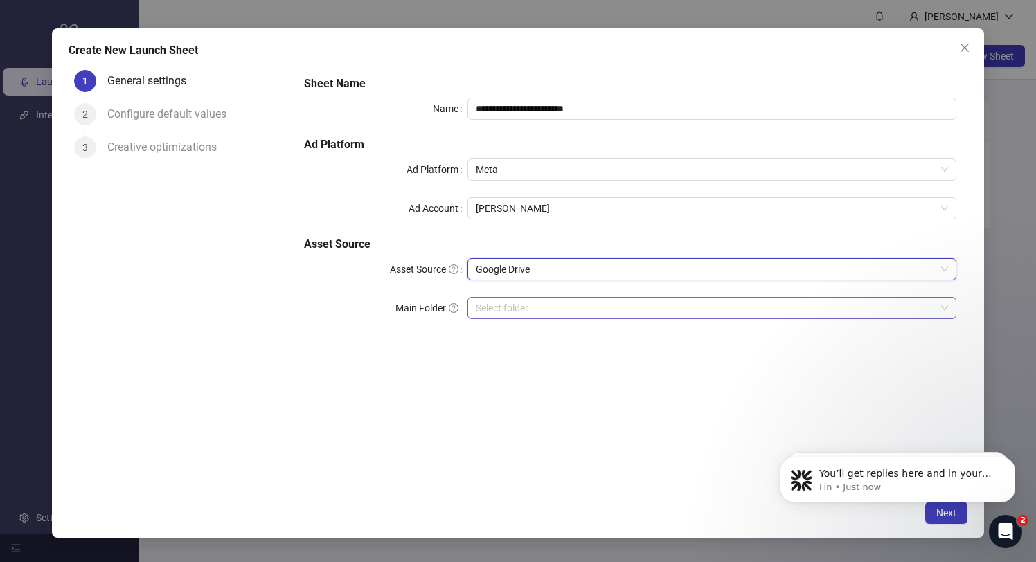
click at [515, 302] on input "Main Folder" at bounding box center [706, 308] width 460 height 21
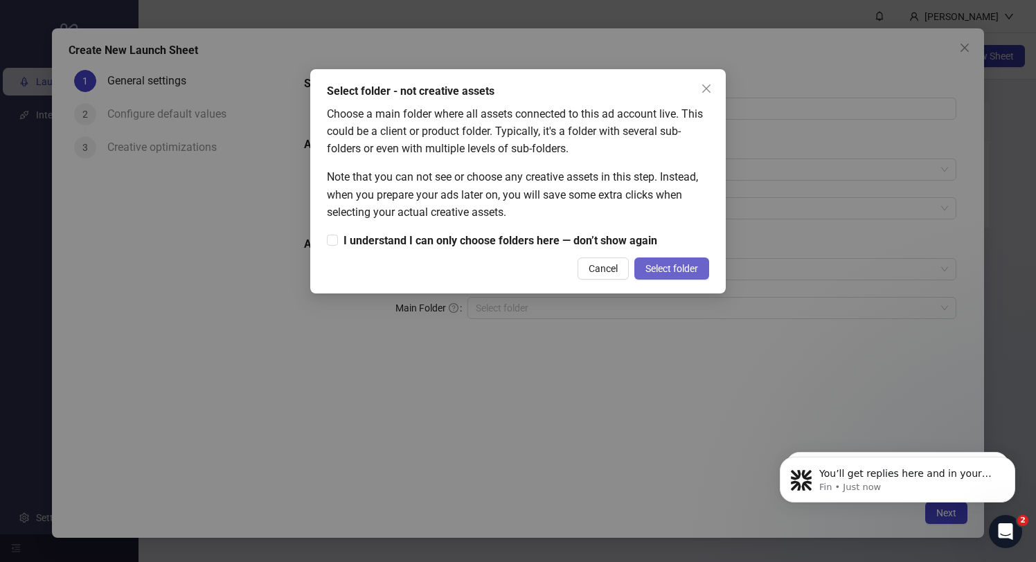
click at [681, 263] on span "Select folder" at bounding box center [672, 268] width 53 height 11
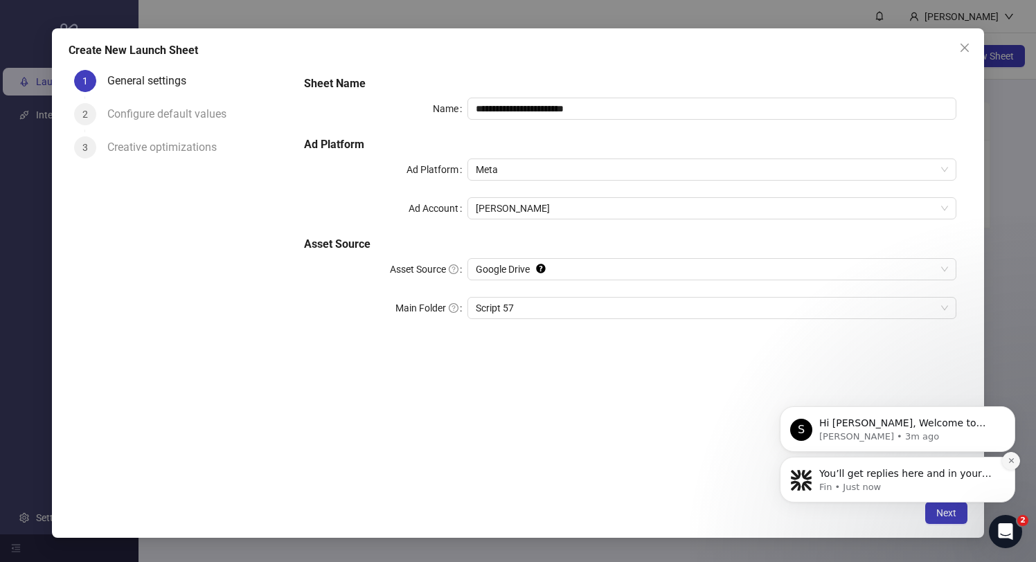
click at [1014, 463] on icon "Dismiss notification" at bounding box center [1012, 461] width 8 height 8
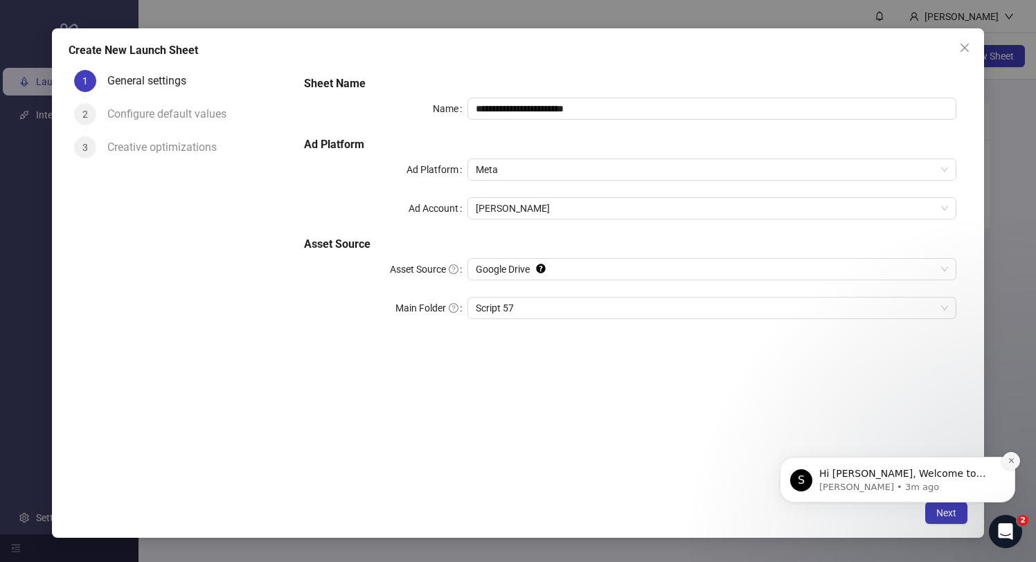
click at [1015, 465] on button "Dismiss notification" at bounding box center [1011, 461] width 18 height 18
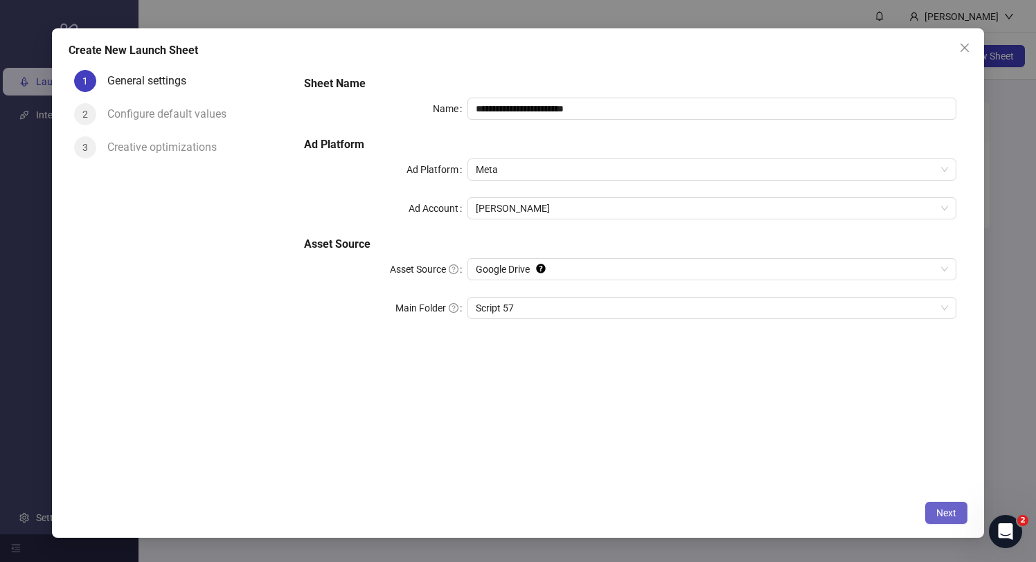
click at [945, 509] on span "Next" at bounding box center [946, 513] width 20 height 11
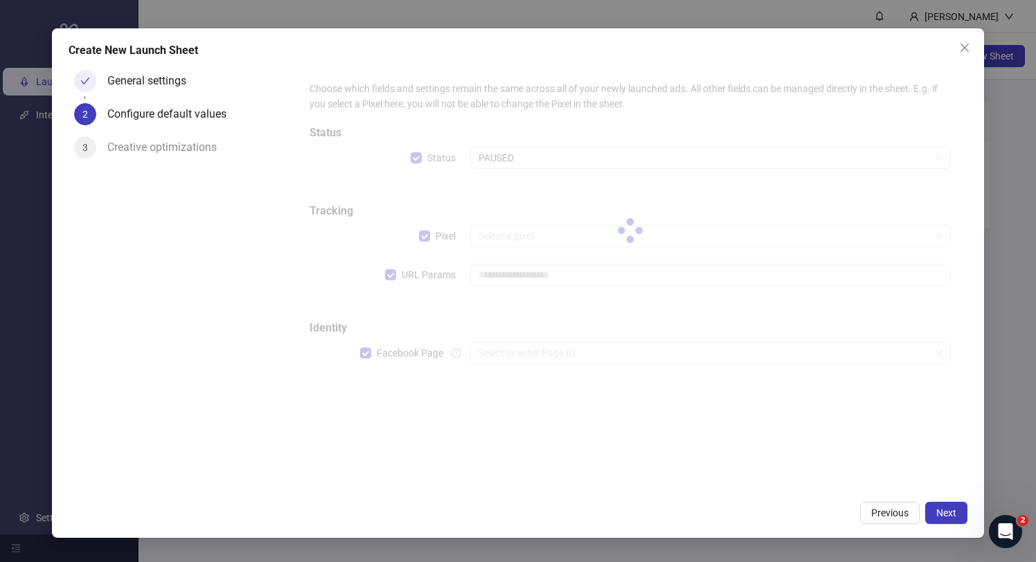
type input "**********"
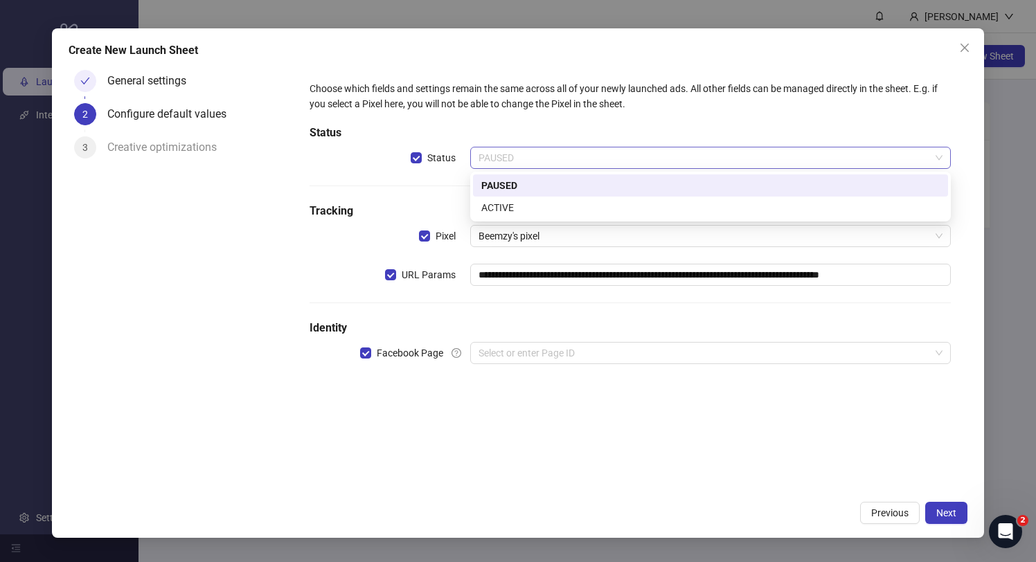
click at [513, 154] on span "PAUSED" at bounding box center [711, 158] width 464 height 21
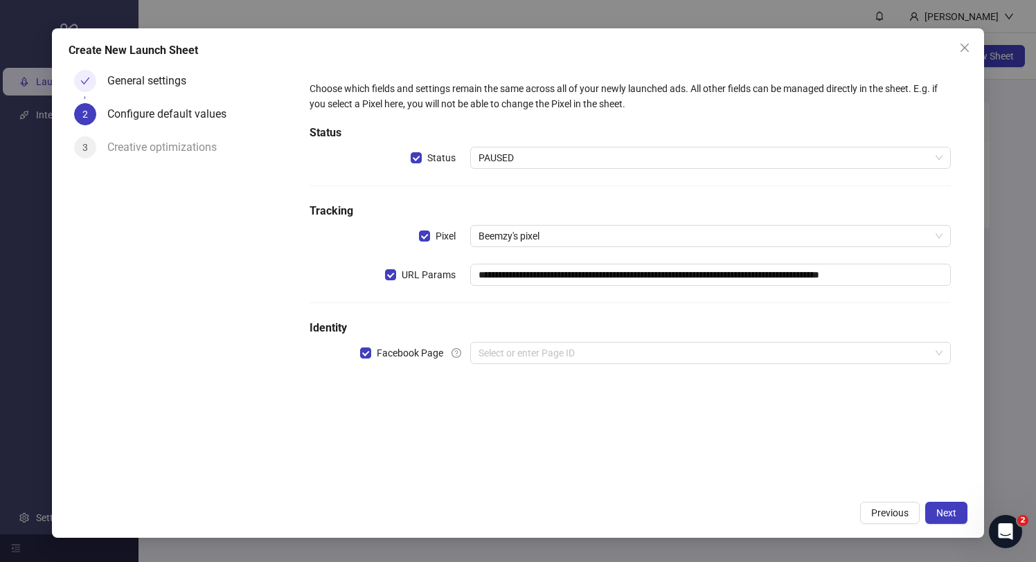
click at [443, 198] on div "**********" at bounding box center [630, 230] width 652 height 311
click at [537, 237] on span "Beemzy's pixel" at bounding box center [711, 236] width 464 height 21
click at [553, 216] on h5 "Tracking" at bounding box center [630, 211] width 641 height 17
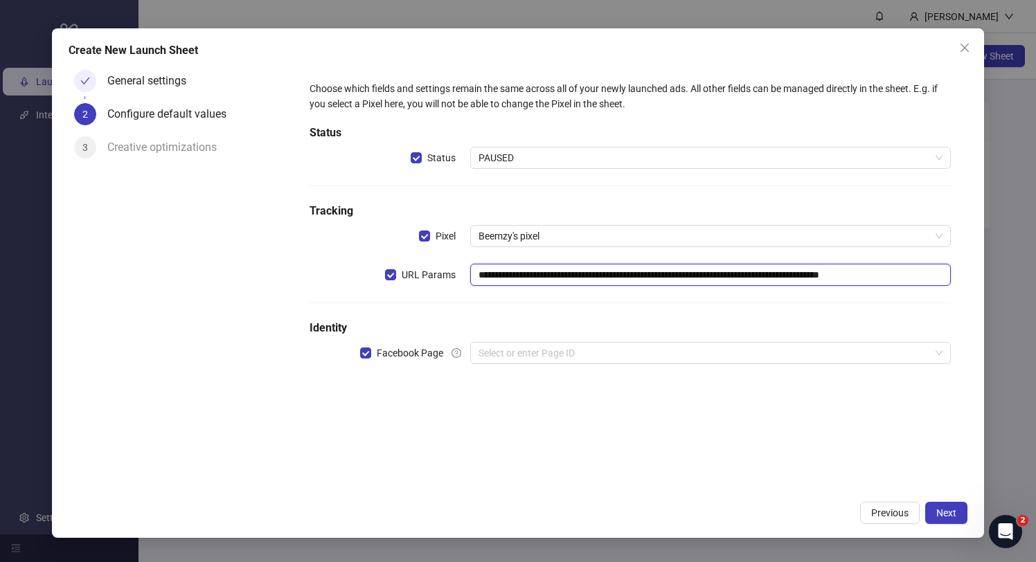
scroll to position [0, 24]
drag, startPoint x: 532, startPoint y: 283, endPoint x: 953, endPoint y: 275, distance: 421.2
click at [954, 275] on div "**********" at bounding box center [630, 230] width 652 height 311
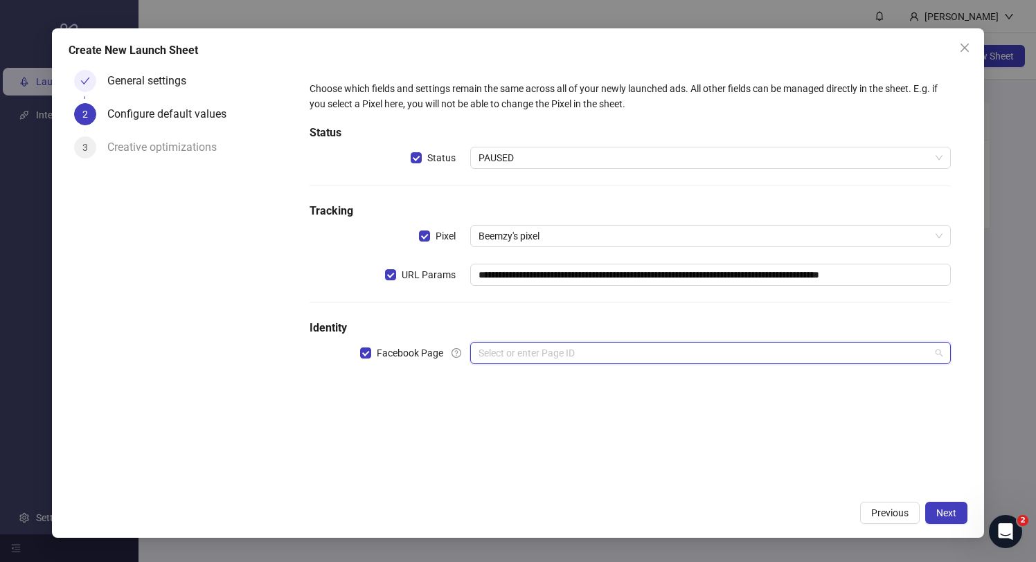
scroll to position [0, 0]
click at [519, 354] on input "search" at bounding box center [705, 353] width 452 height 21
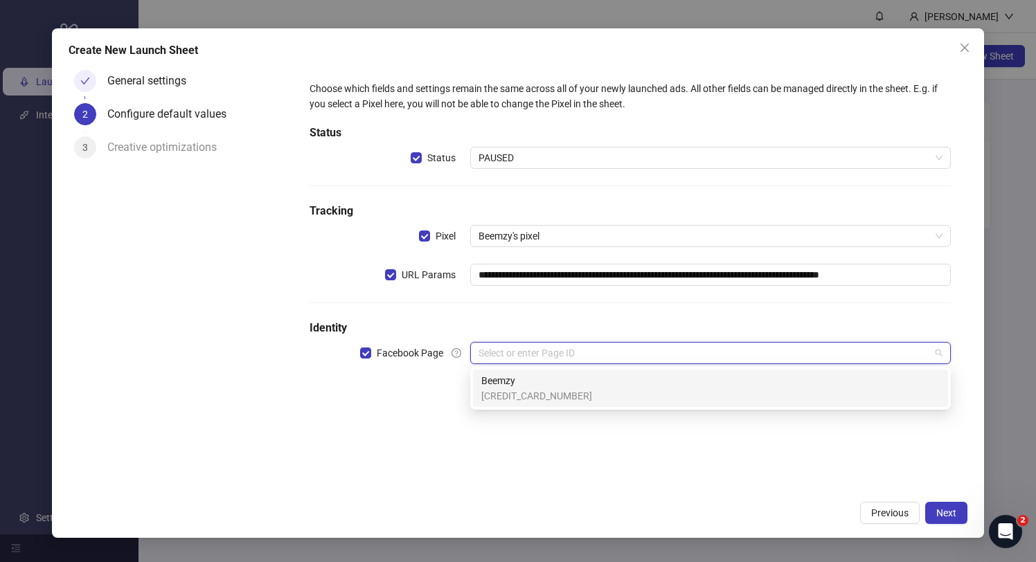
click at [521, 383] on span "Beemzy" at bounding box center [536, 380] width 111 height 15
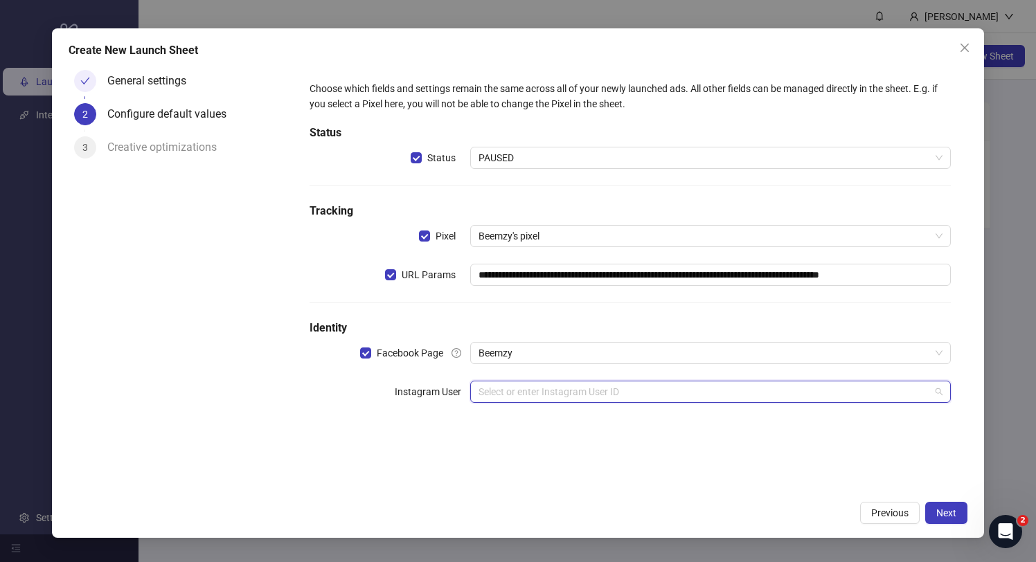
click at [506, 389] on input "search" at bounding box center [705, 392] width 452 height 21
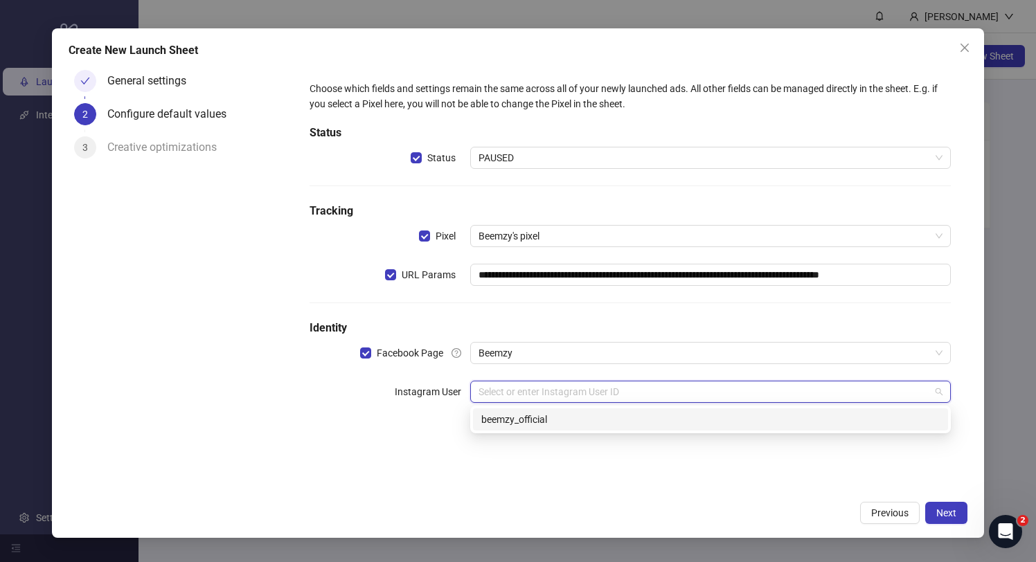
click at [510, 423] on div "beemzy_official" at bounding box center [710, 419] width 459 height 15
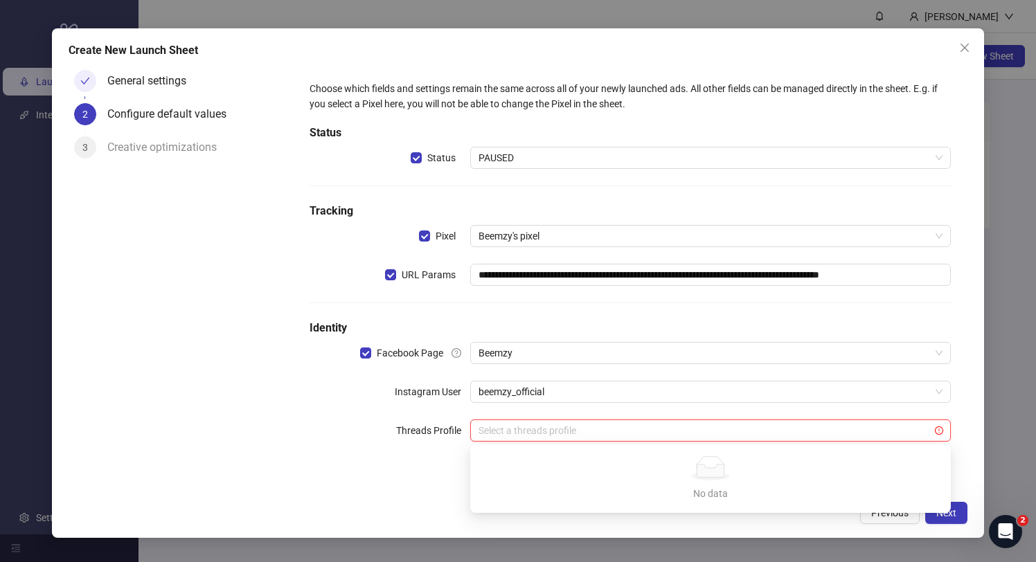
click at [519, 433] on input "search" at bounding box center [705, 430] width 452 height 21
click at [393, 432] on div "Threads Profile" at bounding box center [390, 431] width 160 height 22
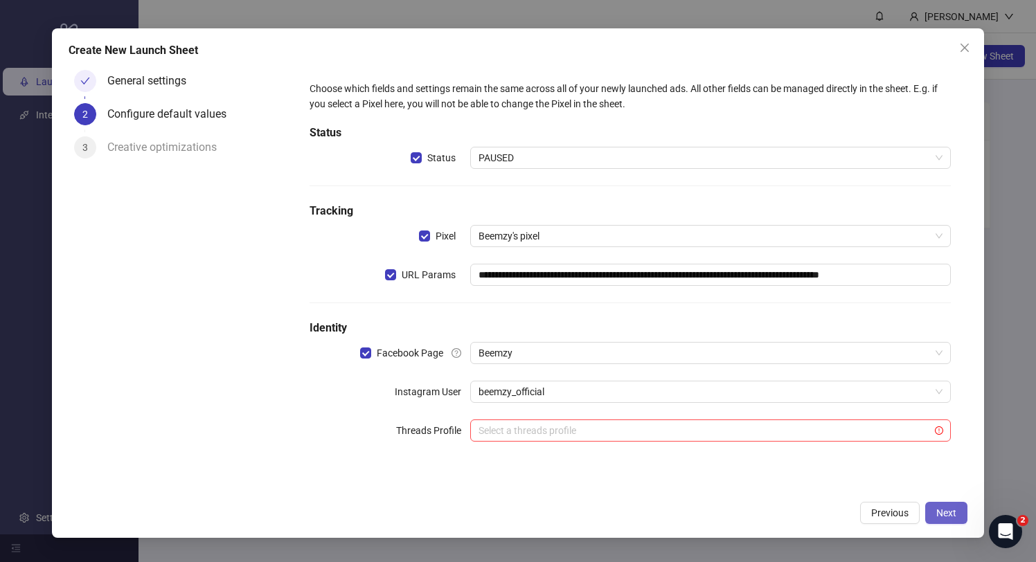
click at [941, 510] on span "Next" at bounding box center [946, 513] width 20 height 11
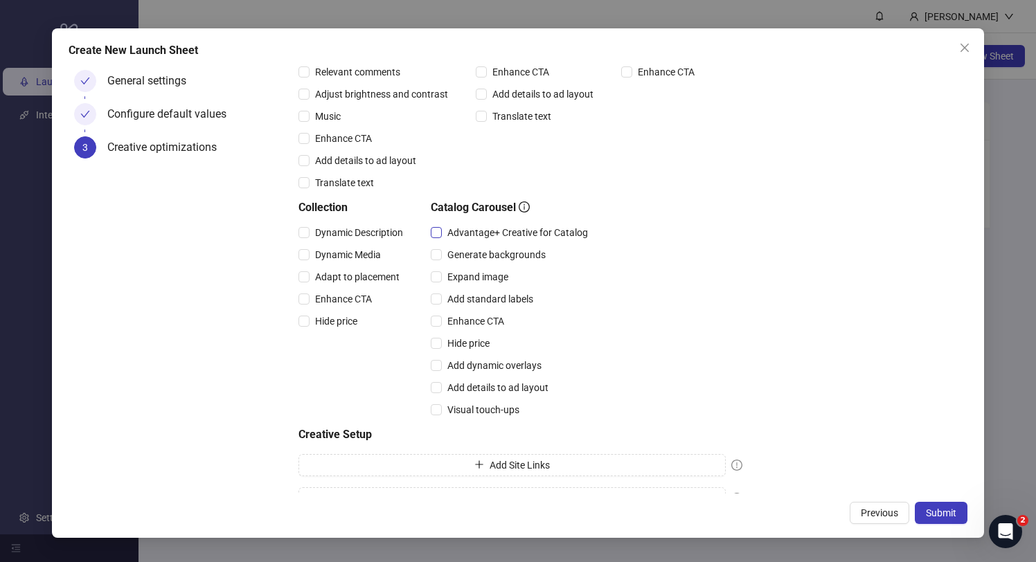
scroll to position [276, 0]
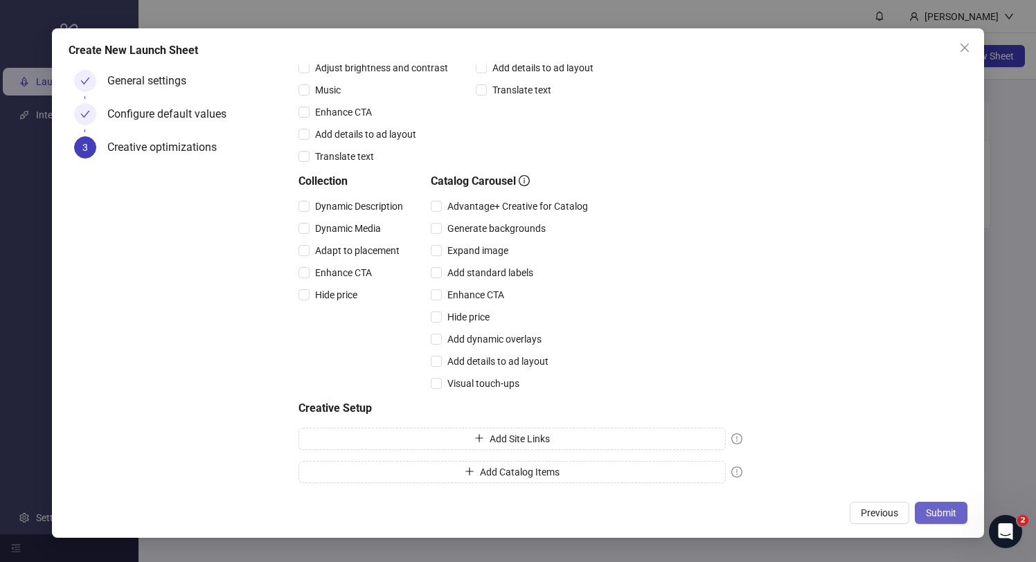
click at [938, 515] on span "Submit" at bounding box center [941, 513] width 30 height 11
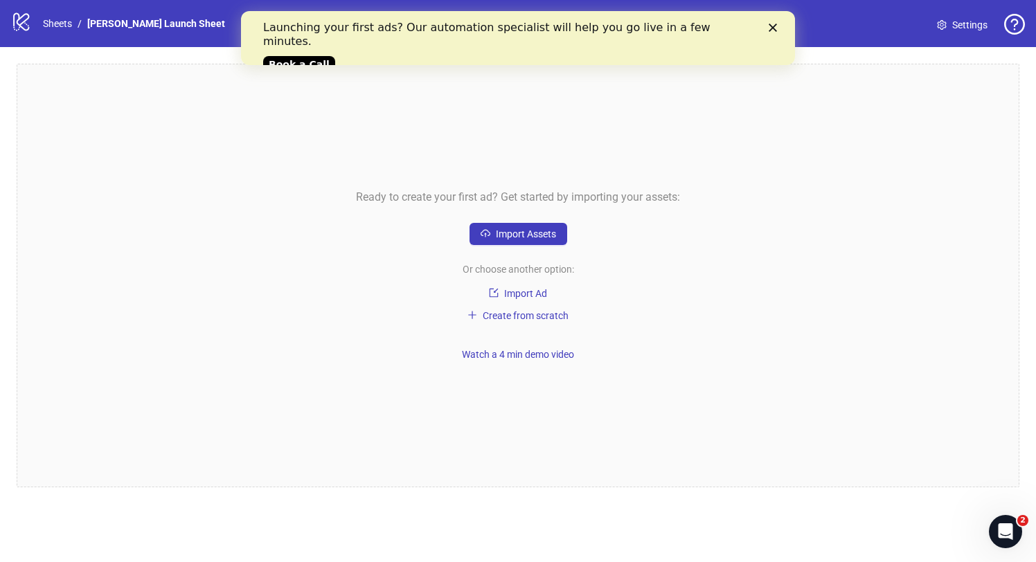
click at [776, 31] on icon "Close" at bounding box center [773, 28] width 8 height 8
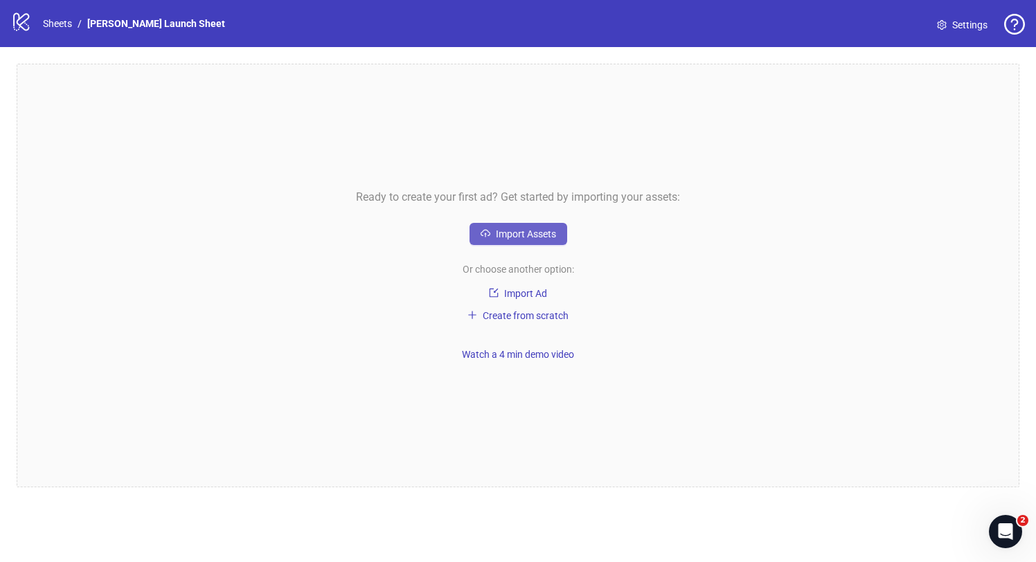
click at [502, 233] on span "Import Assets" at bounding box center [526, 234] width 60 height 11
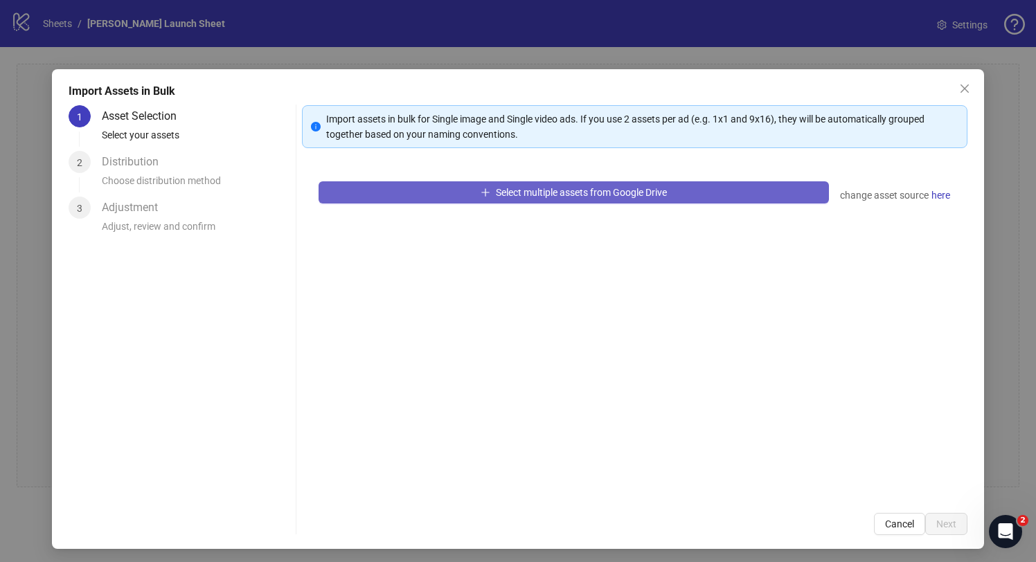
click at [558, 197] on span "Select multiple assets from Google Drive" at bounding box center [581, 192] width 171 height 11
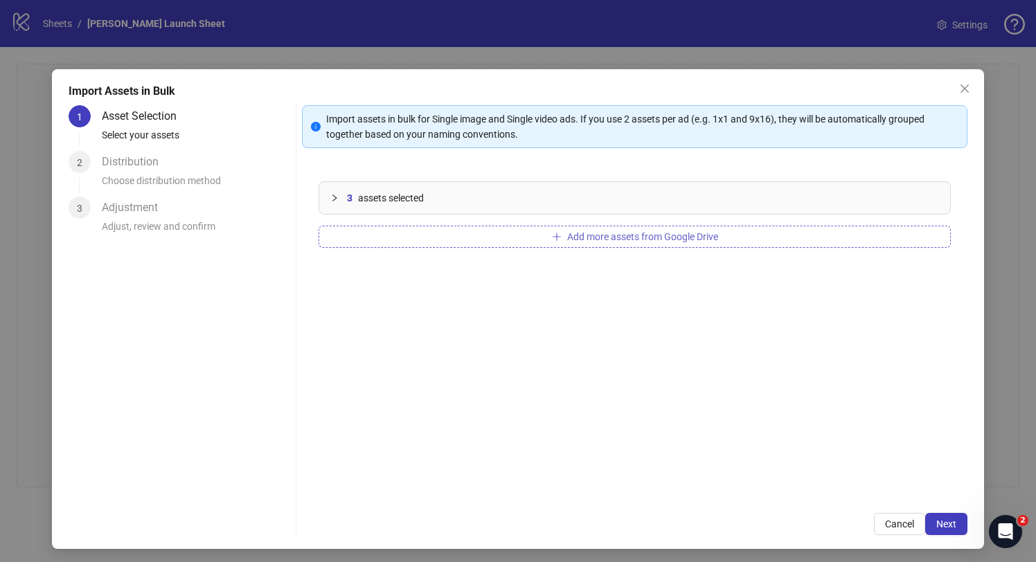
click at [547, 244] on button "Add more assets from Google Drive" at bounding box center [635, 237] width 632 height 22
click at [941, 526] on span "Next" at bounding box center [946, 524] width 20 height 11
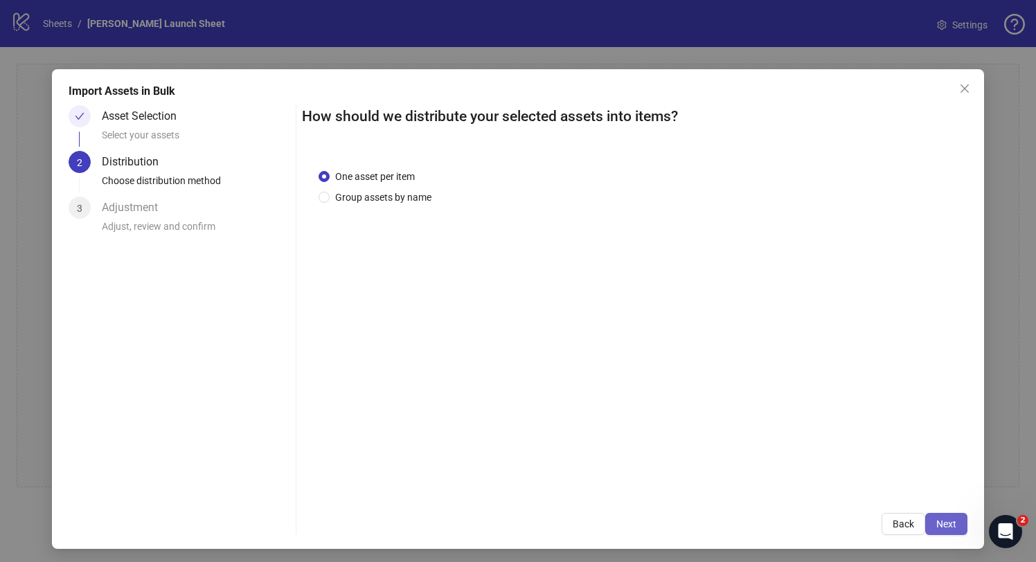
click at [951, 524] on span "Next" at bounding box center [946, 524] width 20 height 11
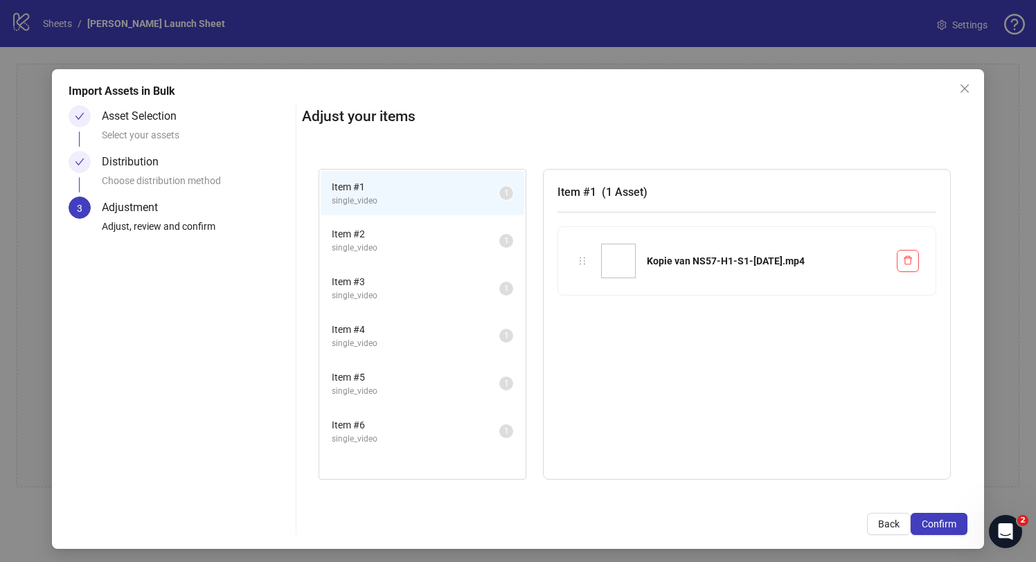
click at [422, 246] on span "single_video" at bounding box center [416, 248] width 168 height 13
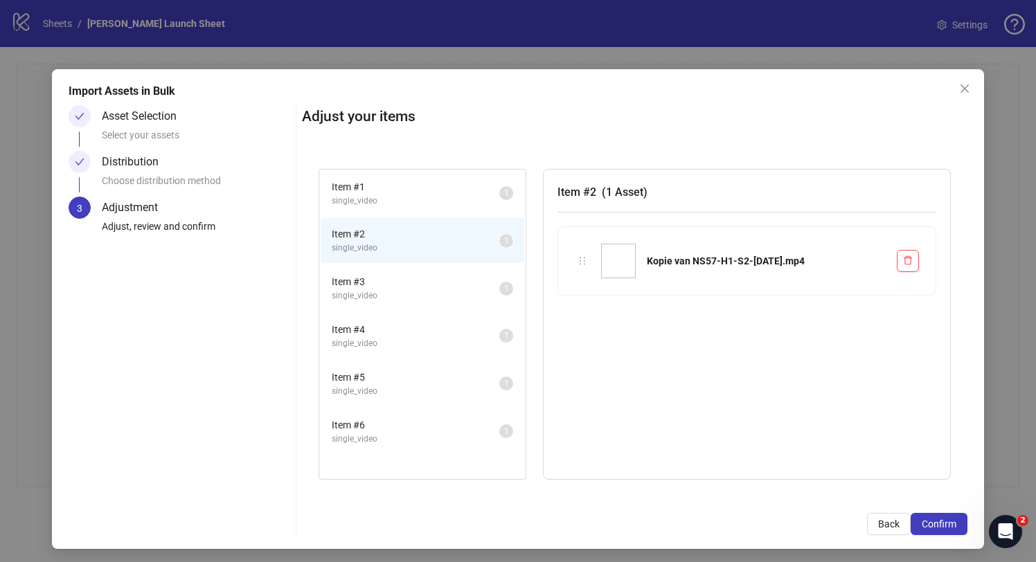
click at [416, 299] on span "single_video" at bounding box center [416, 296] width 168 height 13
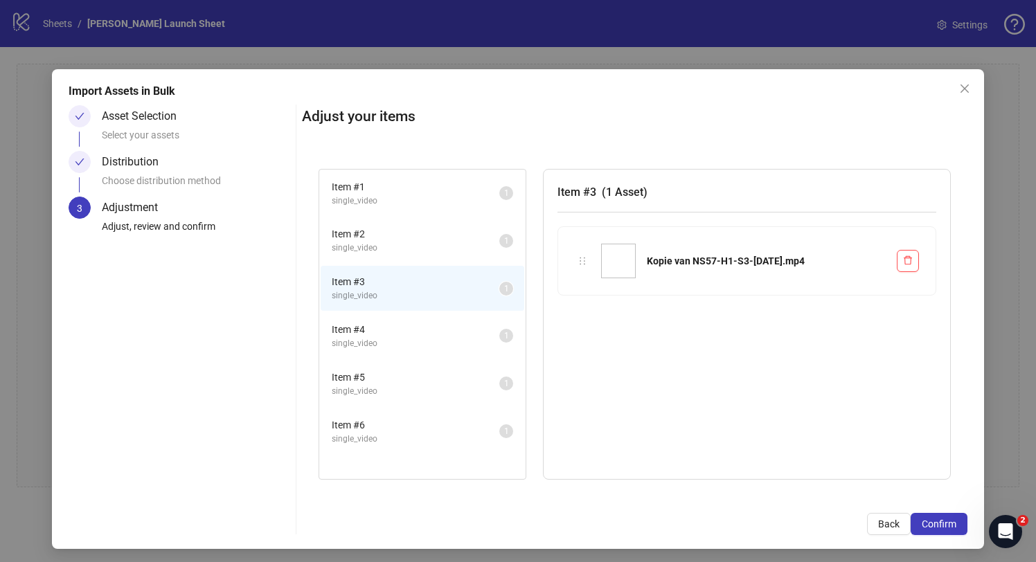
click at [409, 227] on span "Item # 2" at bounding box center [416, 233] width 168 height 15
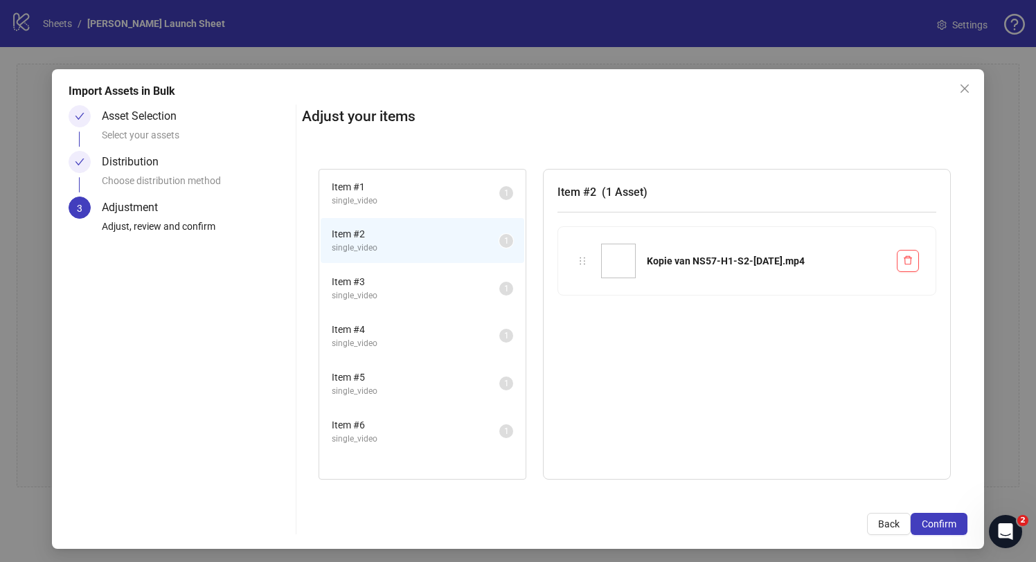
click at [409, 195] on span "single_video" at bounding box center [416, 201] width 168 height 13
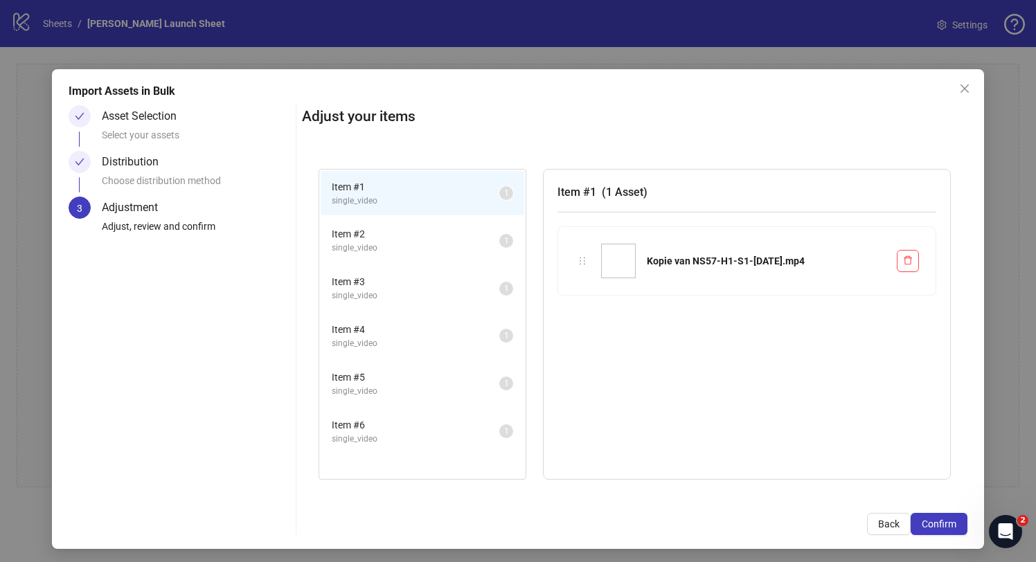
click at [616, 195] on span "( 1 Asset )" at bounding box center [625, 192] width 46 height 13
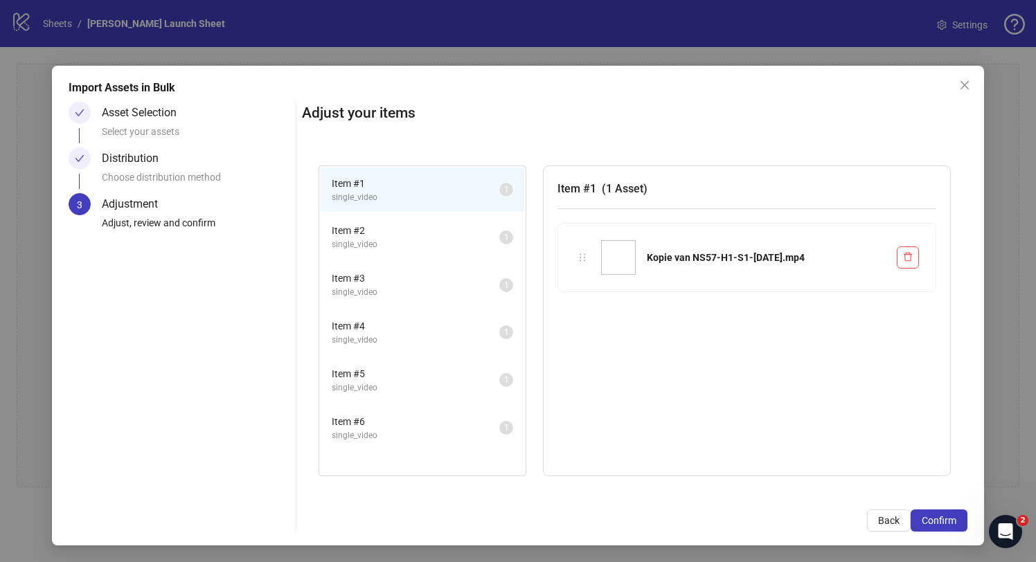
click at [650, 302] on div "Kopie van NS57-H1-S1-SEP11.mp4" at bounding box center [747, 263] width 379 height 80
click at [763, 258] on div "Kopie van NS57-H1-S1-SEP11.mp4" at bounding box center [766, 257] width 239 height 15
click at [798, 373] on div "Item # 1 ( 1 Asset ) Kopie van NS57-H1-S1-SEP11.mp4" at bounding box center [747, 321] width 408 height 311
click at [938, 520] on span "Confirm" at bounding box center [939, 520] width 35 height 11
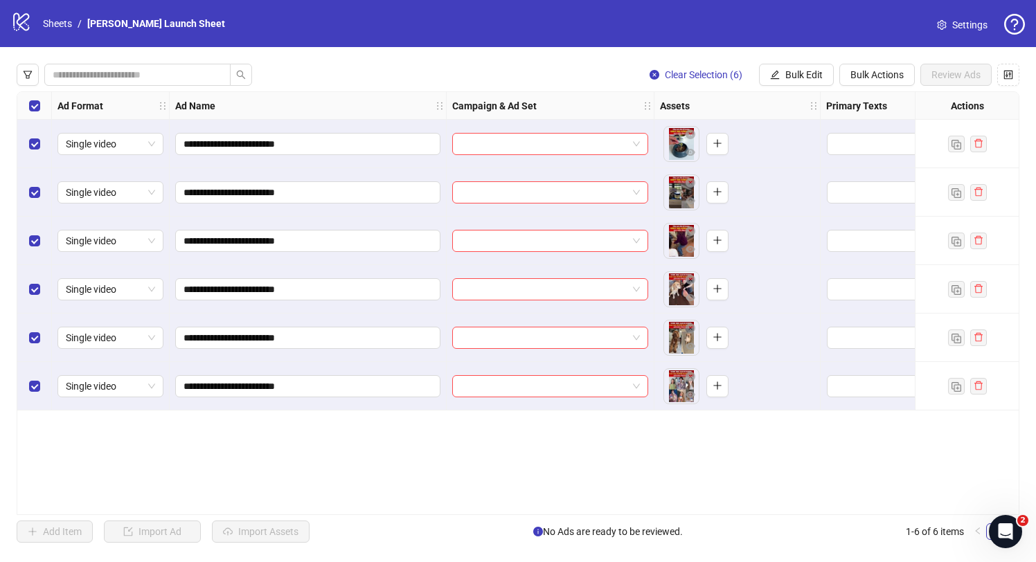
scroll to position [0, 0]
click at [580, 138] on input "search" at bounding box center [544, 144] width 167 height 21
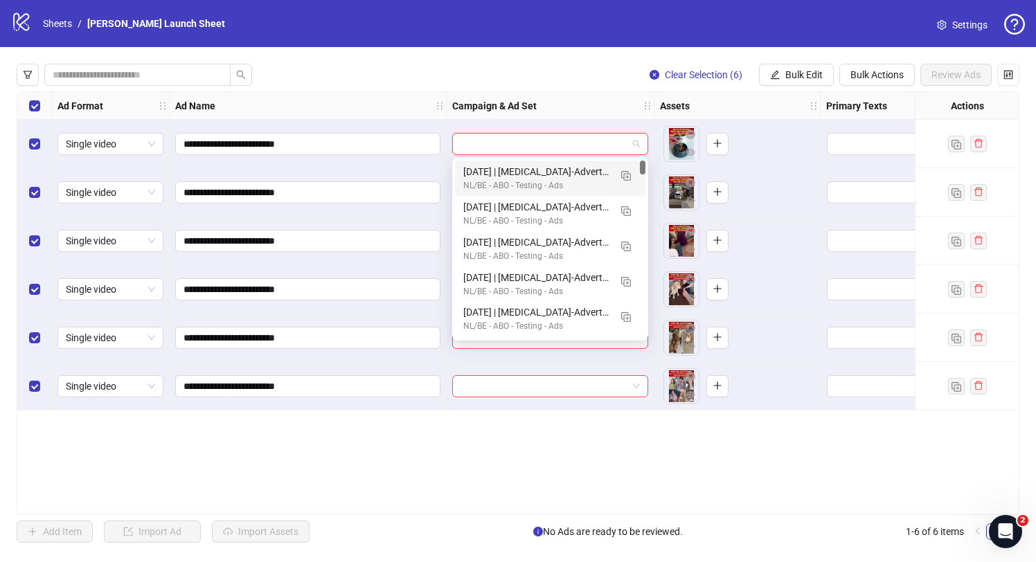
click at [578, 116] on div "Campaign & Ad Set" at bounding box center [551, 106] width 208 height 28
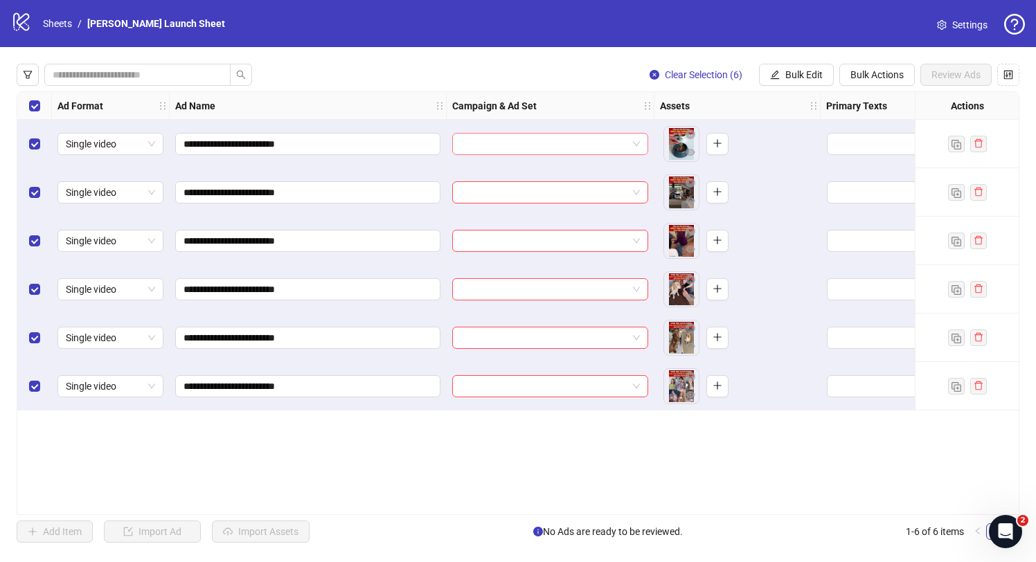
click at [612, 150] on input "search" at bounding box center [544, 144] width 167 height 21
click at [550, 74] on div "Clear Selection (6) Bulk Edit Bulk Actions Review Ads" at bounding box center [518, 75] width 1003 height 22
click at [153, 73] on input "search" at bounding box center [132, 74] width 159 height 15
click at [333, 80] on div "Clear Selection (6) Bulk Edit Bulk Actions Review Ads" at bounding box center [518, 75] width 1003 height 22
click at [1013, 73] on icon "control" at bounding box center [1008, 74] width 9 height 9
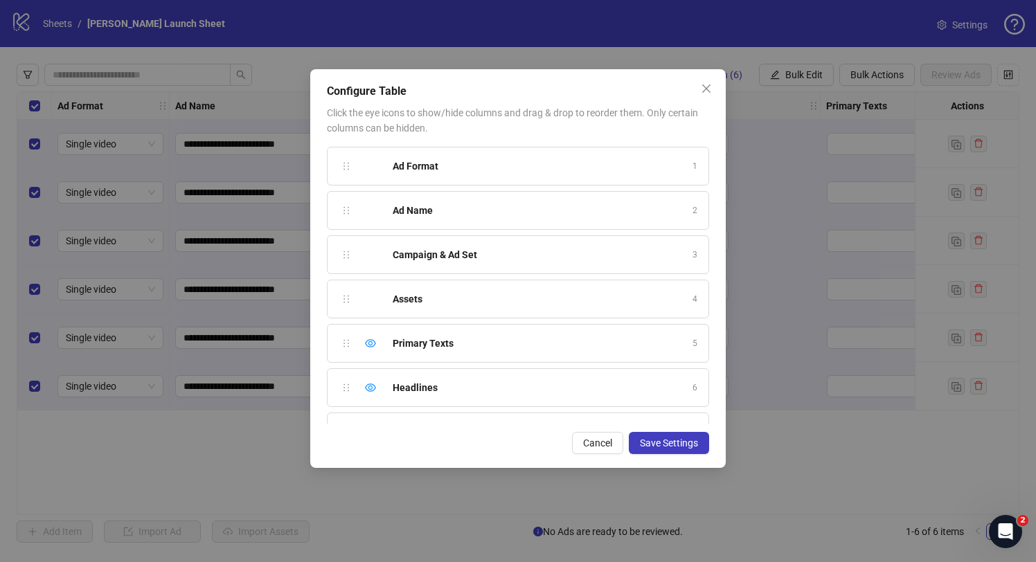
click at [705, 100] on div "Configure Table Click the eye icons to show/hide columns and drag & drop to reo…" at bounding box center [518, 268] width 416 height 399
click at [707, 91] on icon "close" at bounding box center [706, 88] width 11 height 11
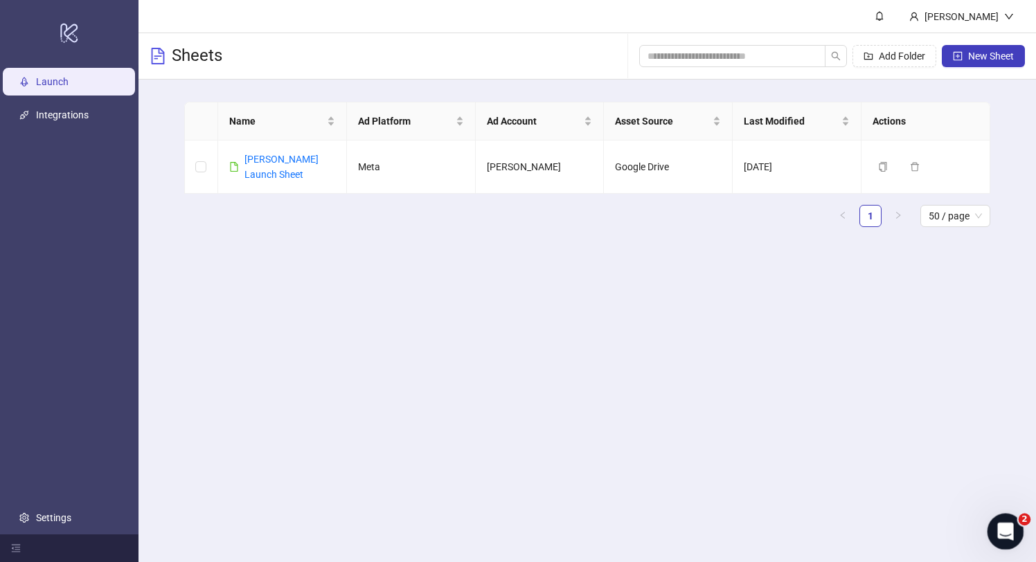
click at [999, 514] on div "Open Intercom Messenger" at bounding box center [1004, 530] width 46 height 46
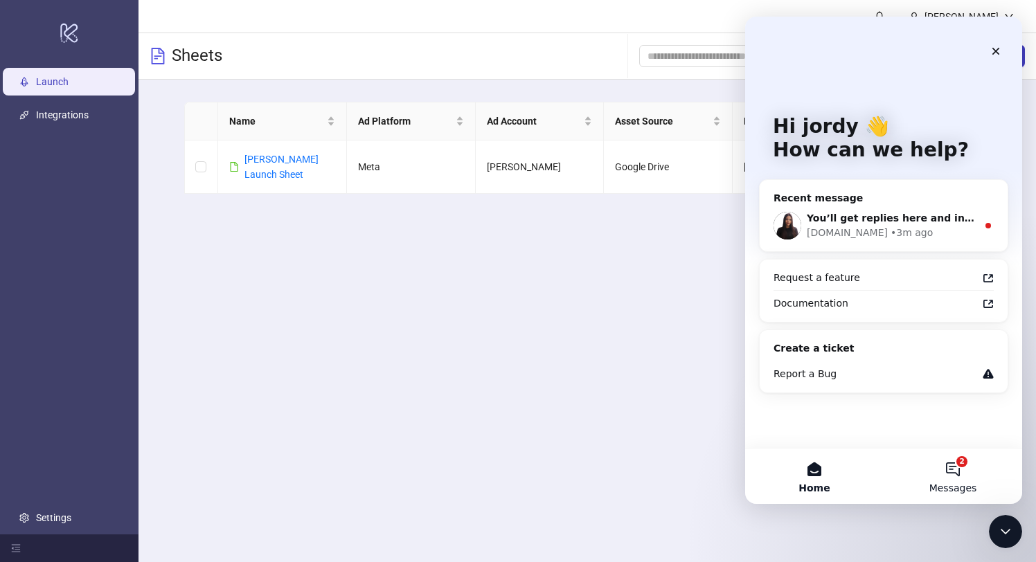
click at [968, 481] on button "2 Messages" at bounding box center [953, 476] width 139 height 55
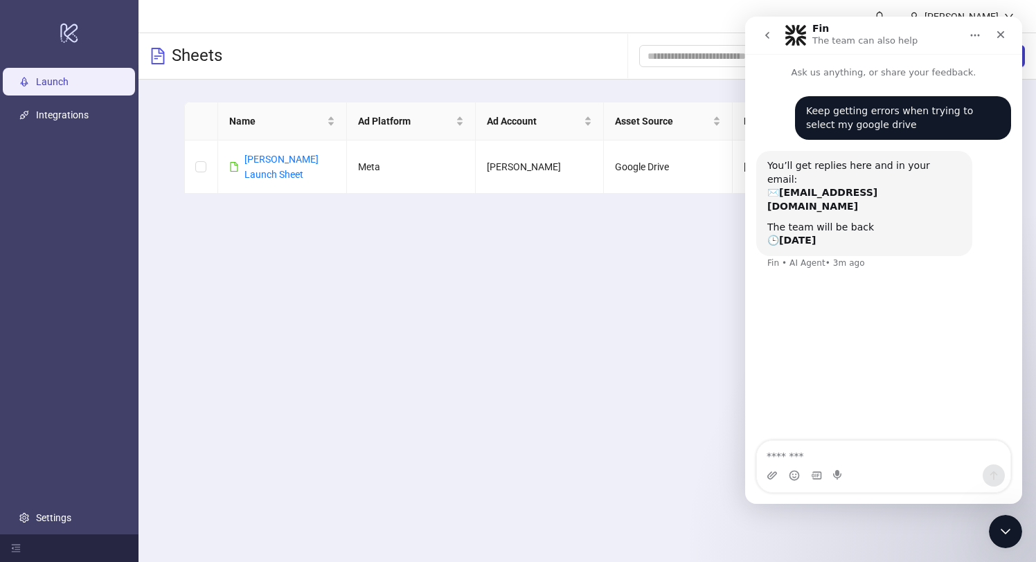
click at [838, 455] on textarea "Message…" at bounding box center [884, 453] width 254 height 24
click at [1006, 526] on icon "Close Intercom Messenger" at bounding box center [1003, 530] width 17 height 17
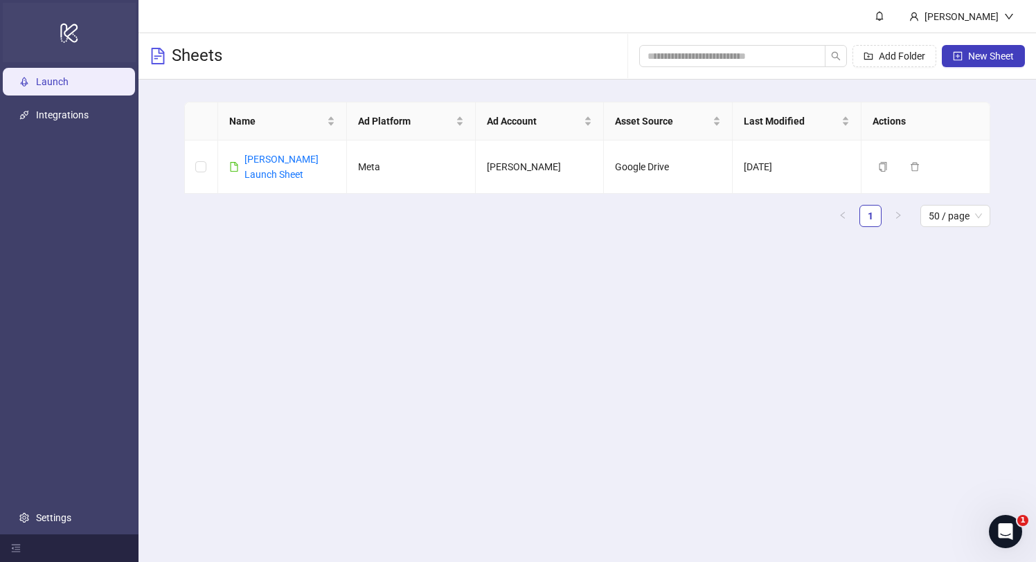
click at [72, 28] on icon "logo/logo-mobile" at bounding box center [69, 32] width 19 height 33
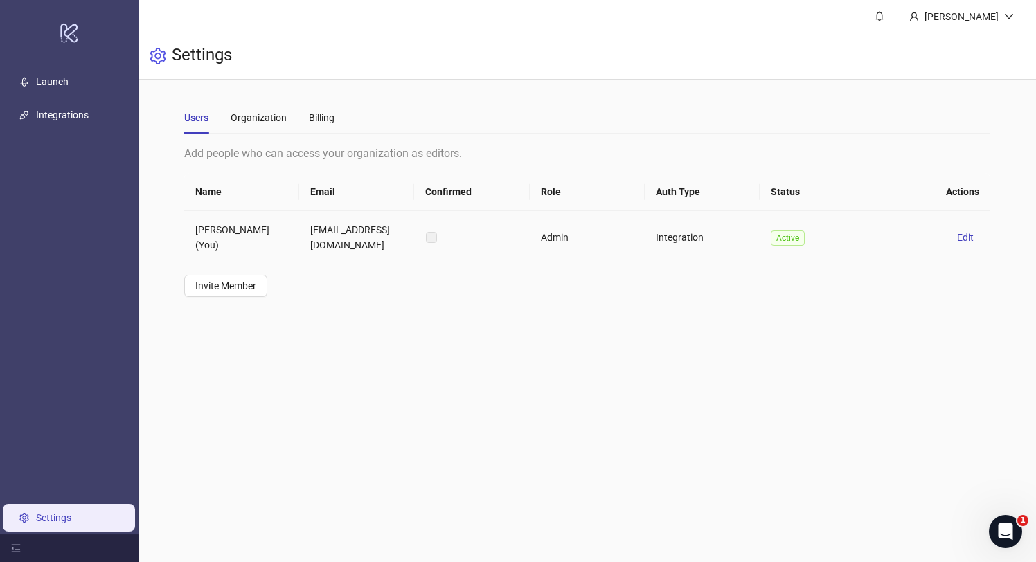
click at [341, 238] on td "jordygarcia0119@gmail.com" at bounding box center [356, 237] width 115 height 53
click at [55, 87] on link "Launch" at bounding box center [52, 81] width 33 height 11
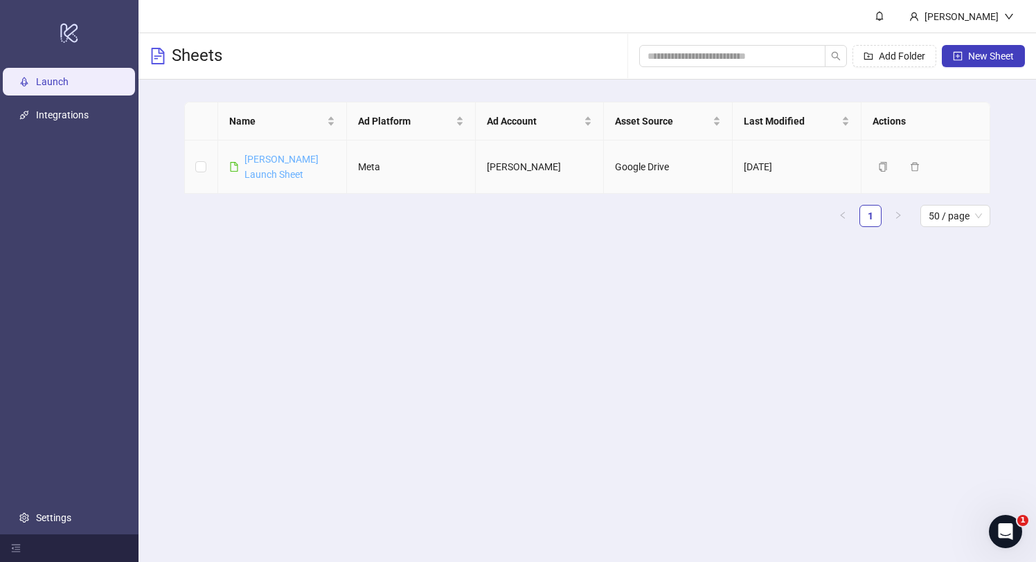
click at [297, 161] on link "Jordy Garcia Launch Sheet" at bounding box center [282, 167] width 74 height 26
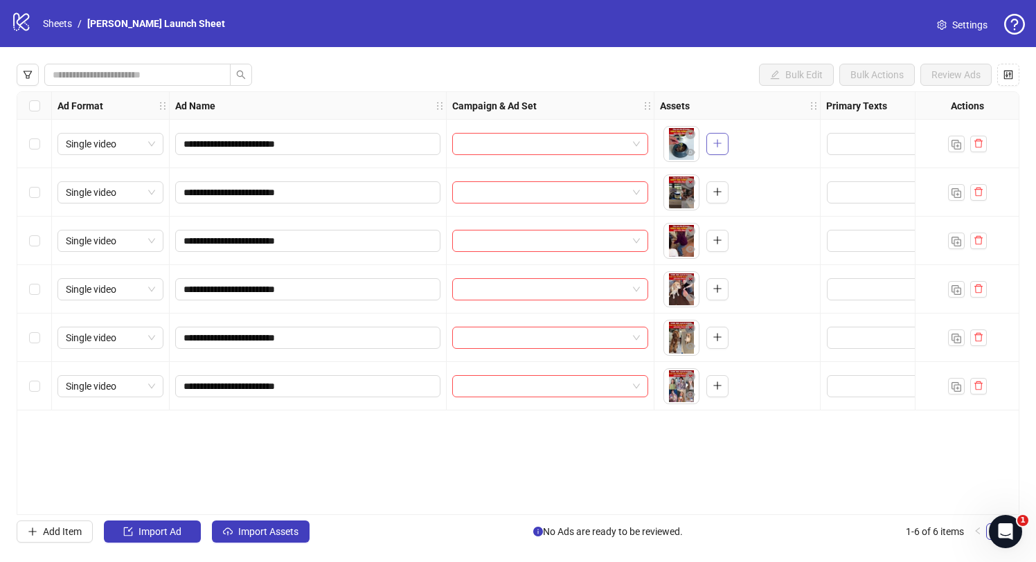
click at [722, 147] on icon "plus" at bounding box center [718, 144] width 10 height 10
click at [636, 145] on span at bounding box center [550, 144] width 179 height 21
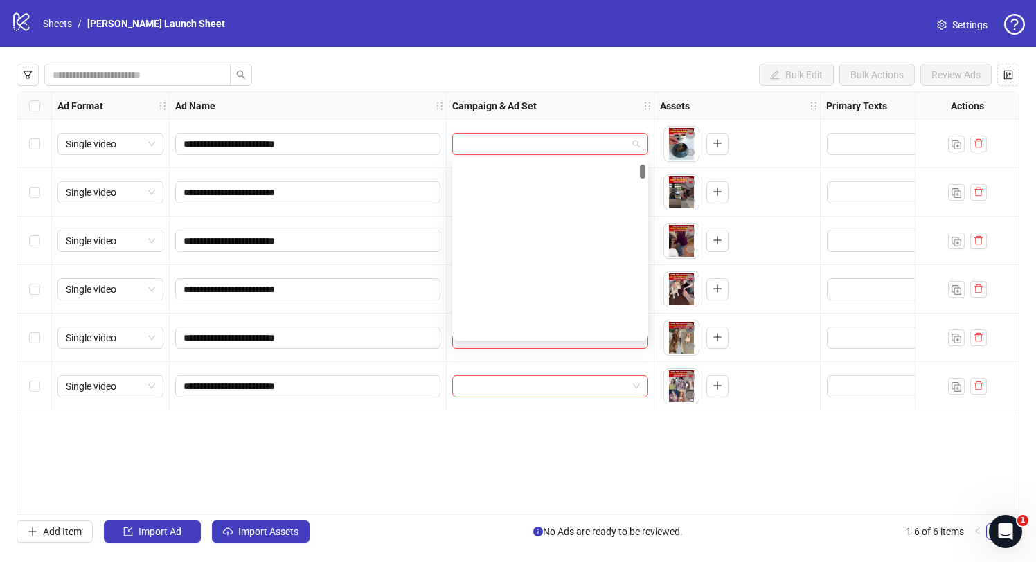
drag, startPoint x: 641, startPoint y: 169, endPoint x: 650, endPoint y: 292, distance: 122.9
click at [650, 292] on body "**********" at bounding box center [518, 281] width 1036 height 562
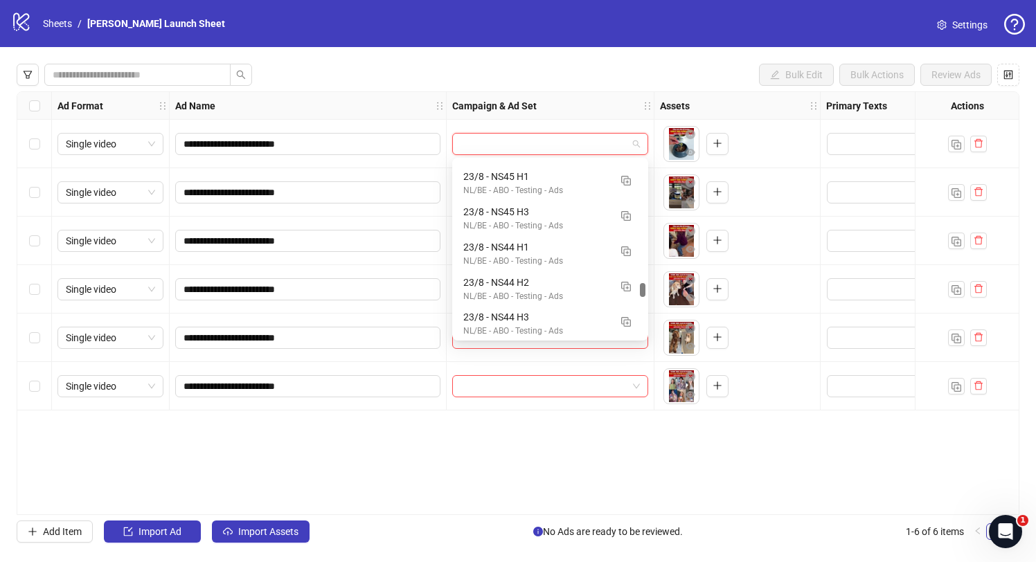
scroll to position [2714, 0]
click at [643, 89] on div "**********" at bounding box center [518, 303] width 1036 height 513
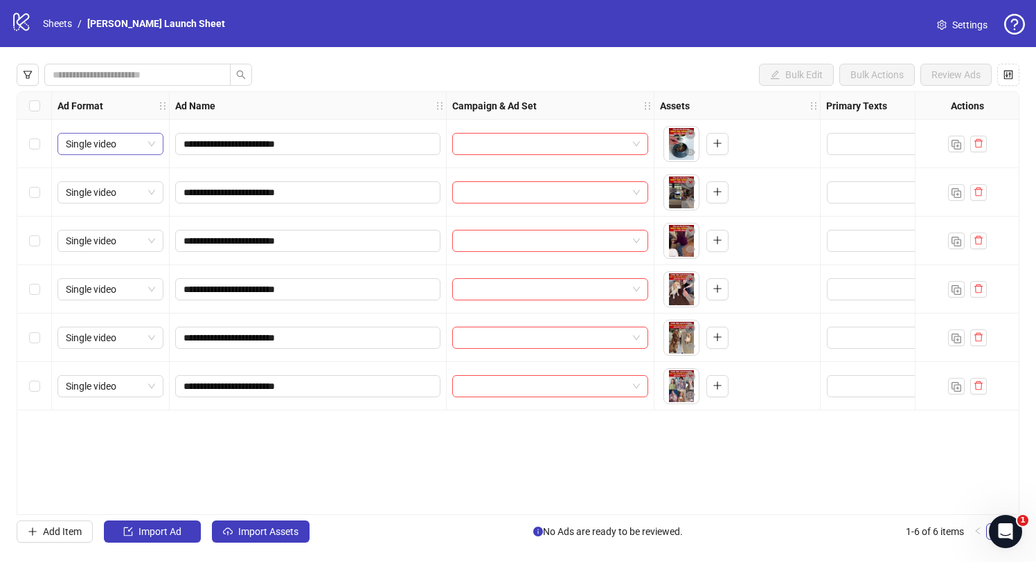
click at [123, 145] on span "Single video" at bounding box center [110, 144] width 89 height 21
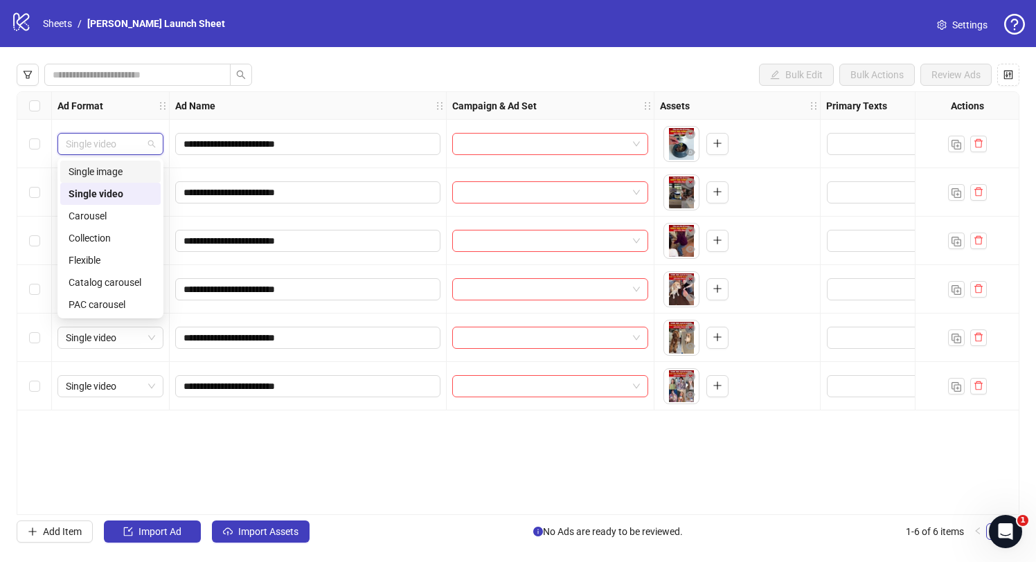
click at [256, 98] on div "Ad Name" at bounding box center [308, 106] width 277 height 28
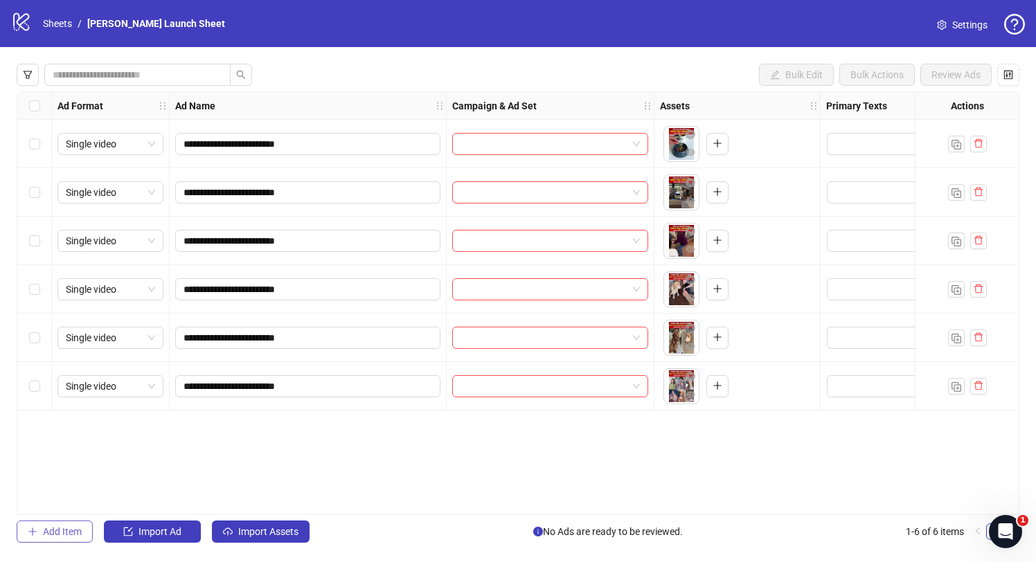
click at [72, 530] on span "Add Item" at bounding box center [62, 531] width 39 height 11
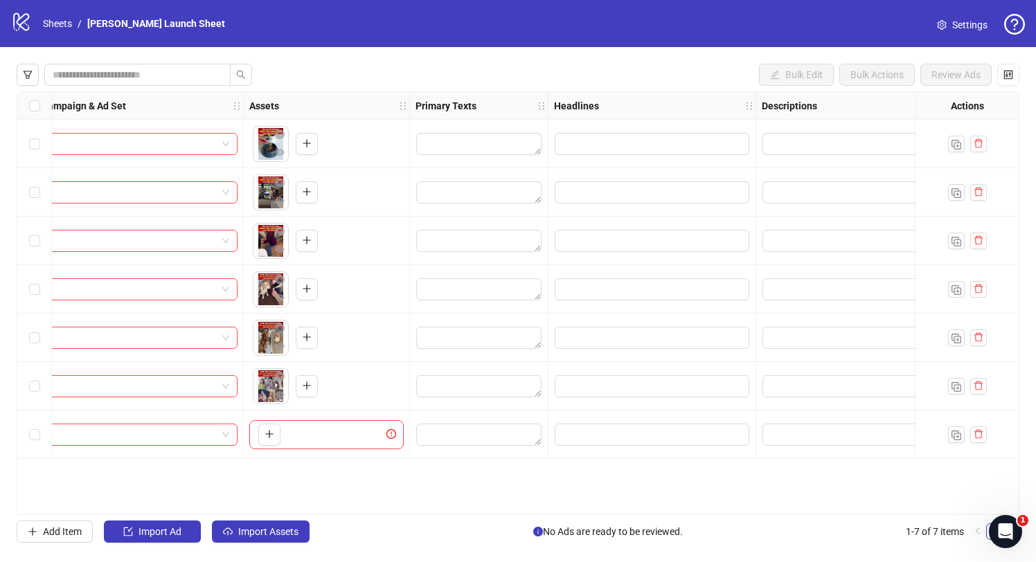
scroll to position [0, 456]
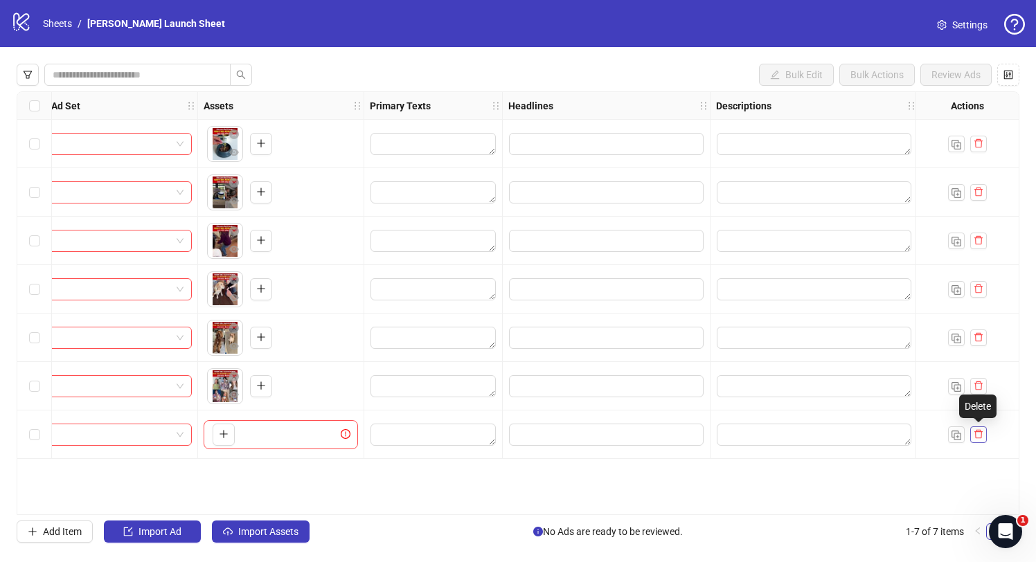
click at [980, 439] on span "button" at bounding box center [979, 434] width 10 height 11
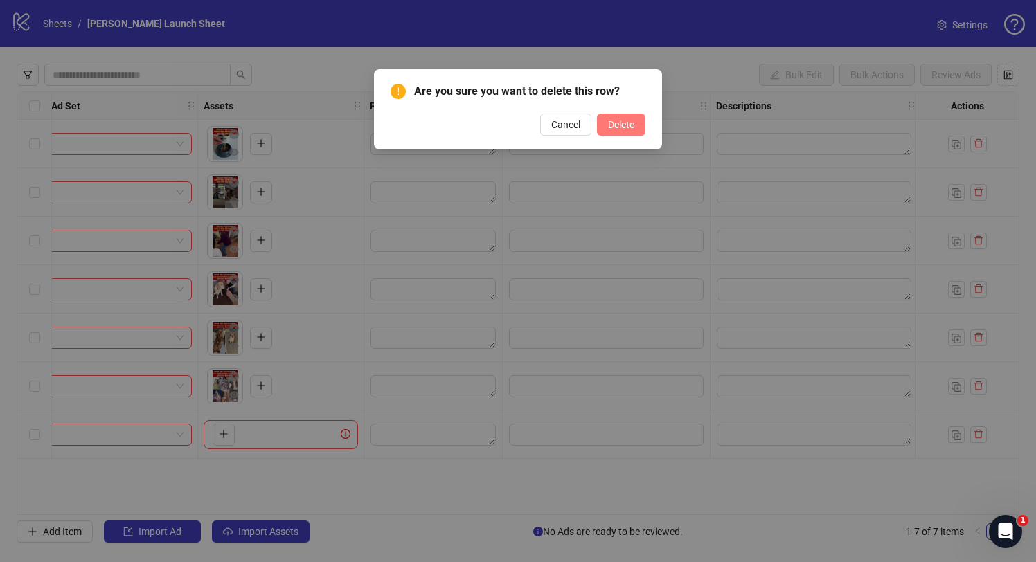
click at [627, 121] on span "Delete" at bounding box center [621, 124] width 26 height 11
